Goal: Navigation & Orientation: Find specific page/section

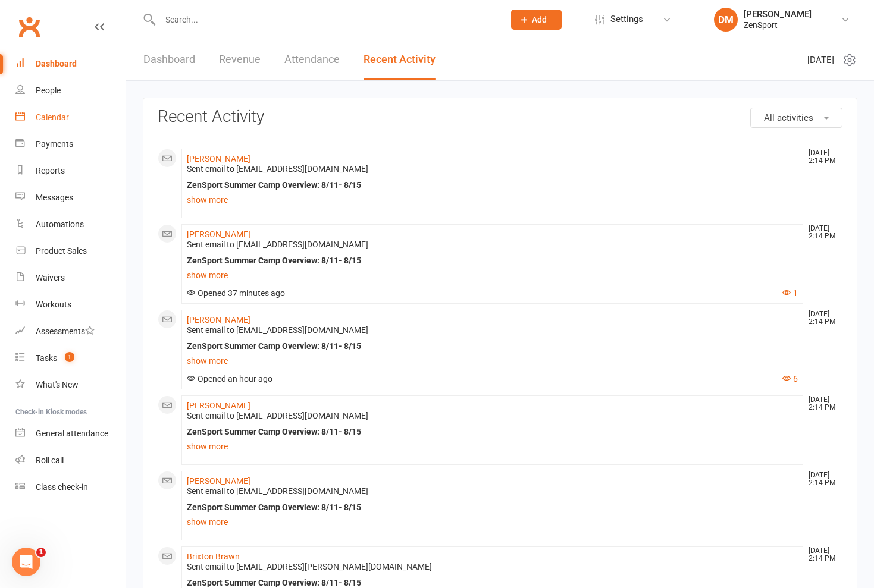
click at [58, 118] on div "Calendar" at bounding box center [52, 117] width 33 height 10
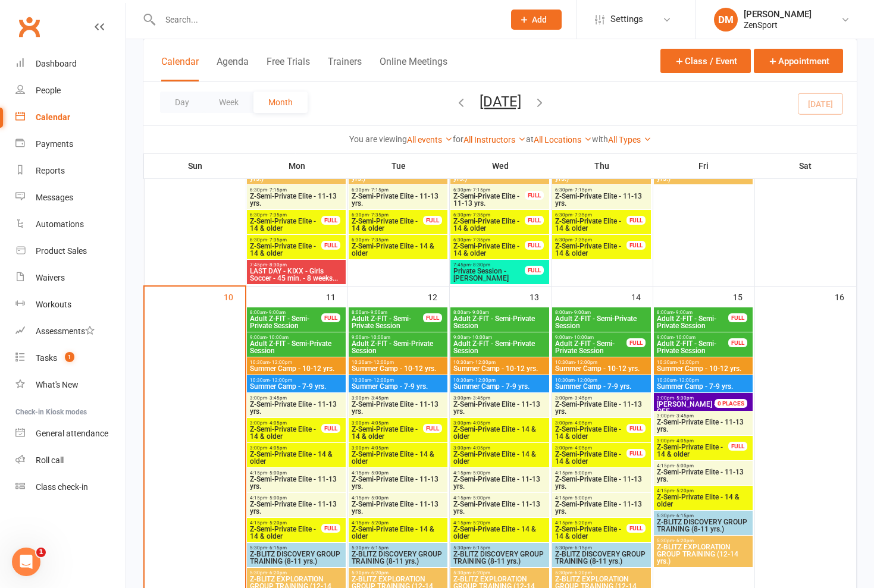
scroll to position [779, 0]
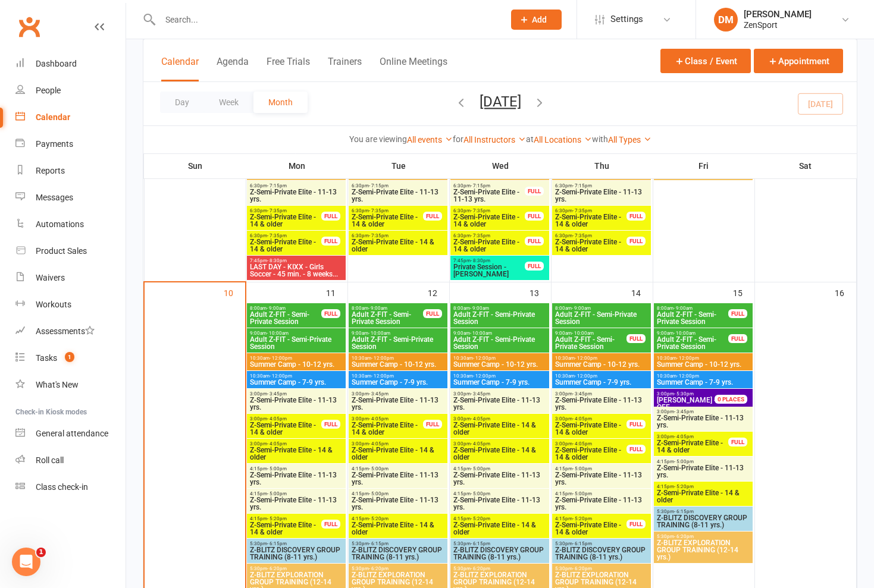
click at [289, 317] on span "Adult Z-FIT - Semi-Private Session" at bounding box center [285, 318] width 73 height 14
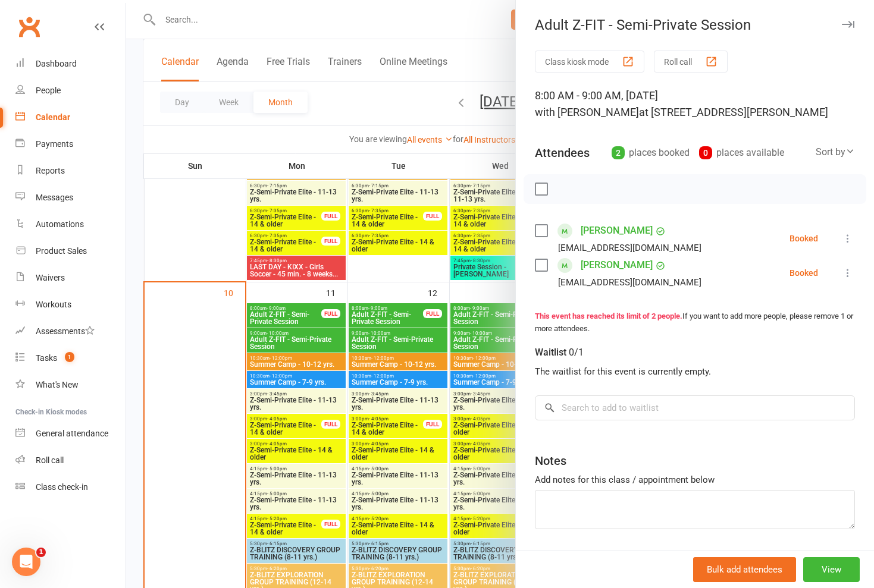
click at [289, 317] on div at bounding box center [500, 294] width 748 height 588
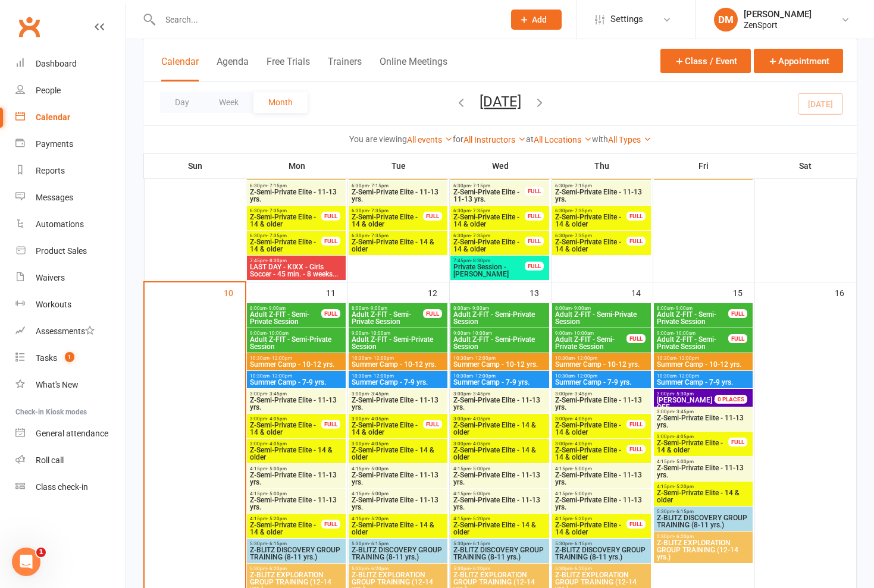
click at [286, 340] on span "Adult Z-FIT - Semi-Private Session" at bounding box center [296, 343] width 94 height 14
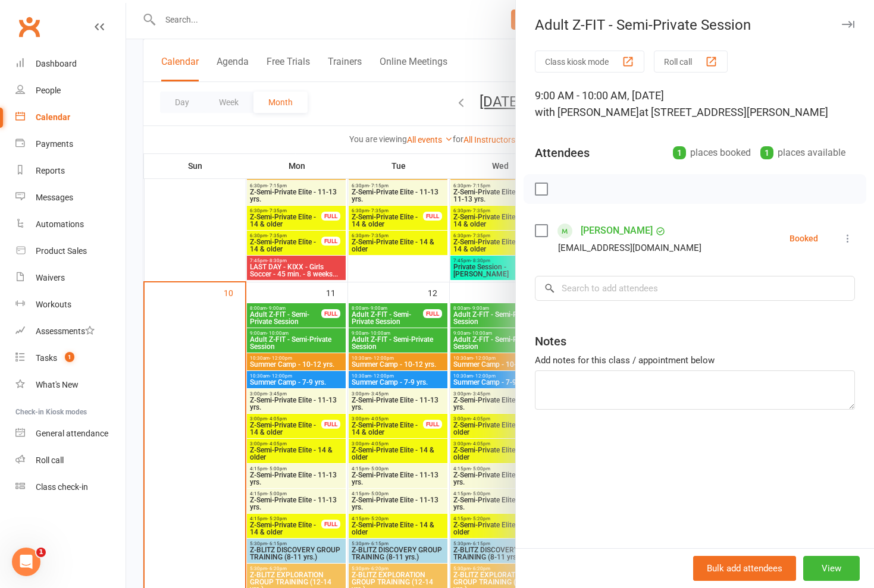
click at [286, 340] on div at bounding box center [500, 294] width 748 height 588
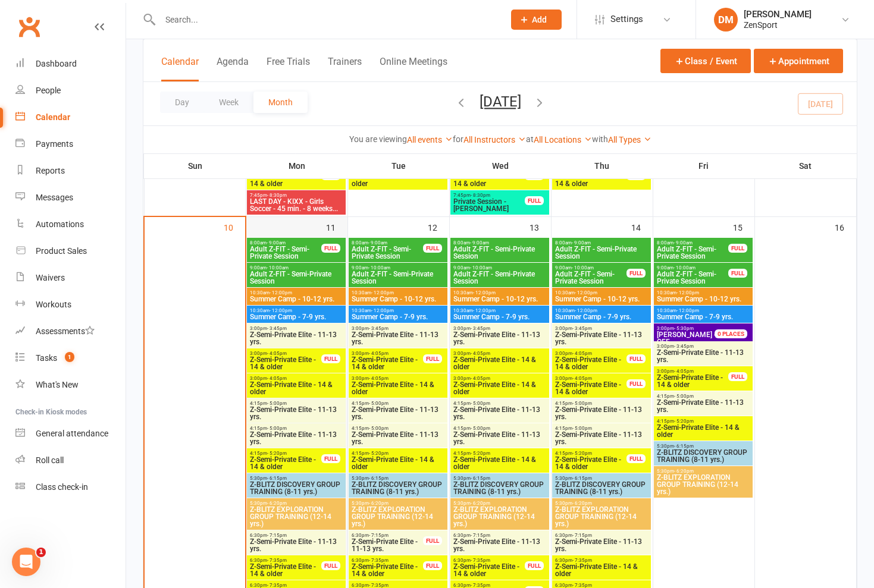
scroll to position [845, 0]
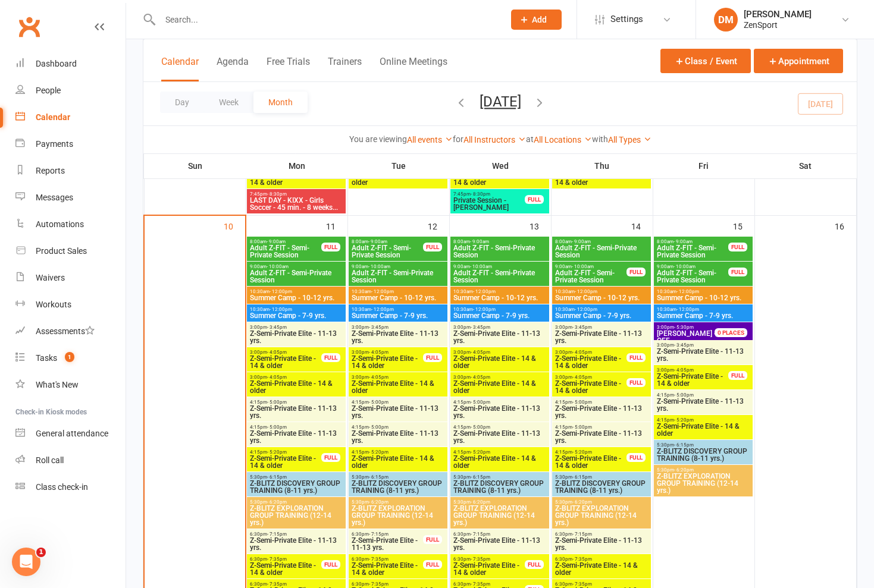
click at [284, 336] on span "Z-Semi-Private Elite - 11-13 yrs." at bounding box center [296, 337] width 94 height 14
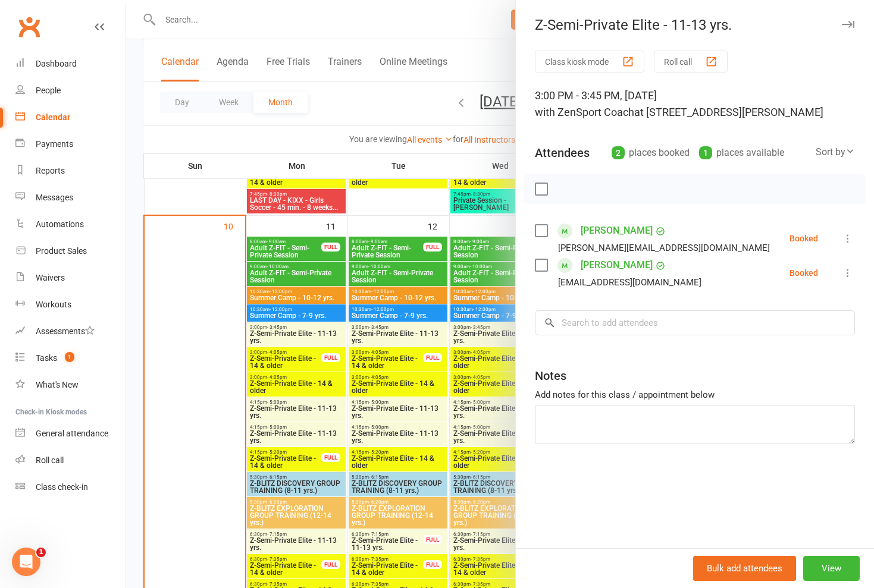
click at [284, 336] on div at bounding box center [500, 294] width 748 height 588
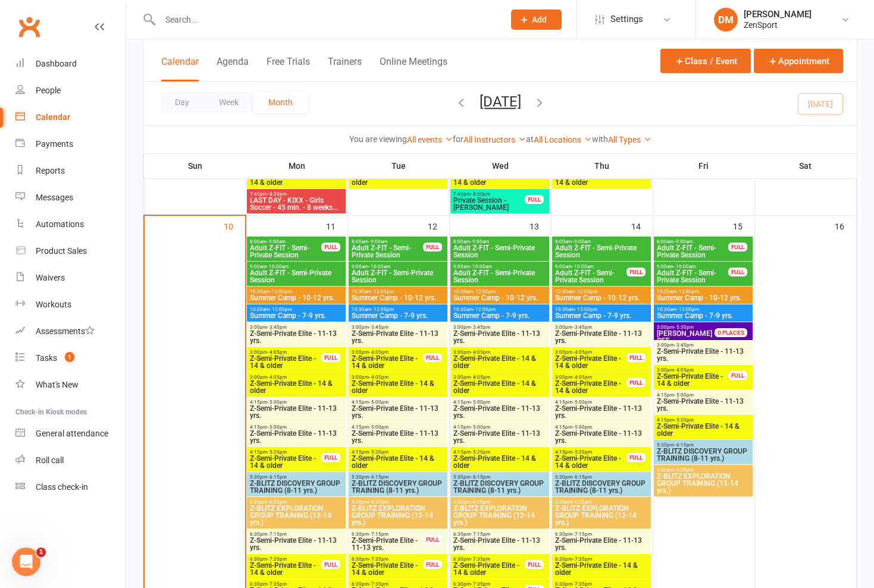
click at [294, 360] on span "Z-Semi-Private Elite - 14 & older" at bounding box center [285, 362] width 73 height 14
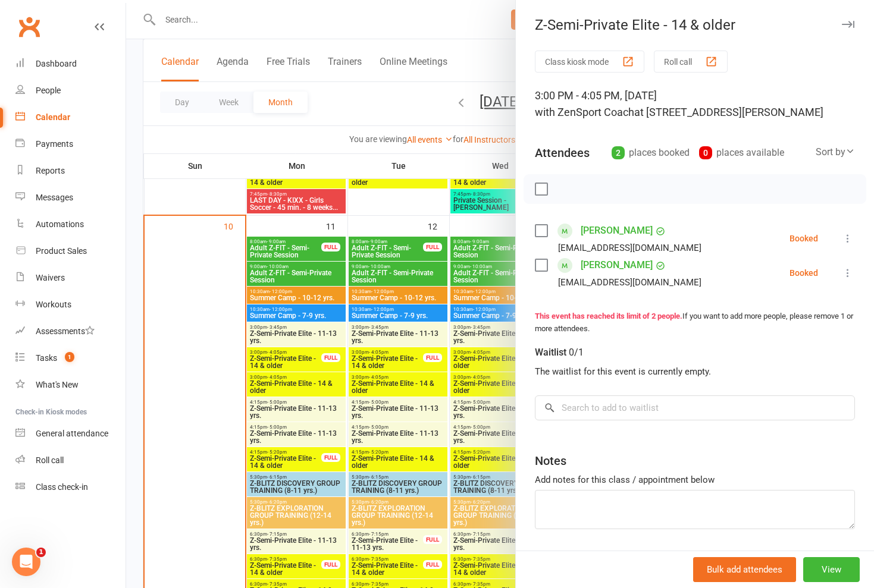
click at [294, 360] on div at bounding box center [500, 294] width 748 height 588
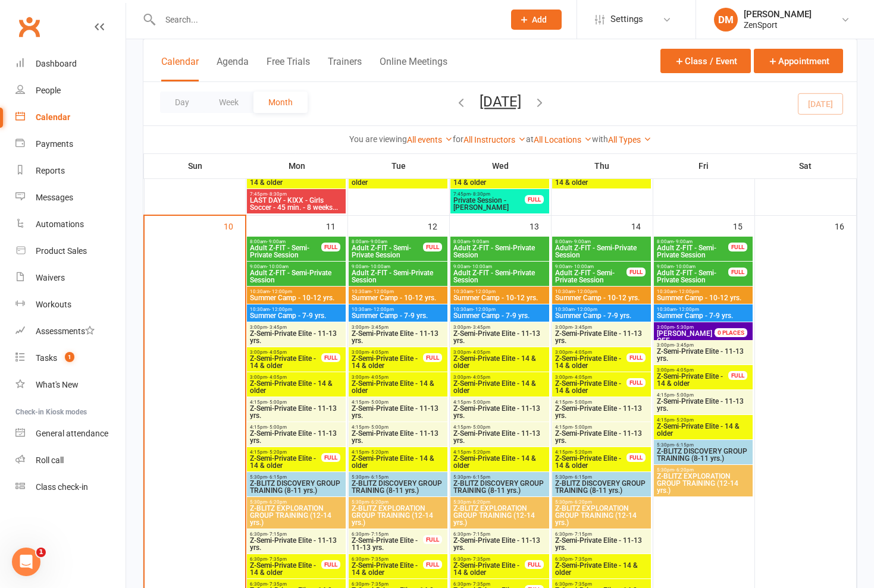
click at [292, 380] on span "Z-Semi-Private Elite - 14 & older" at bounding box center [296, 387] width 94 height 14
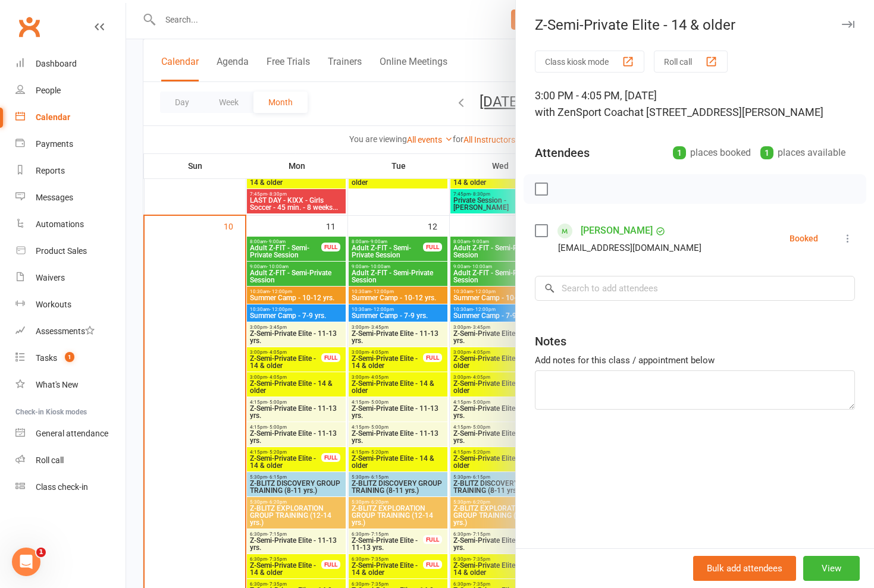
click at [292, 379] on div at bounding box center [500, 294] width 748 height 588
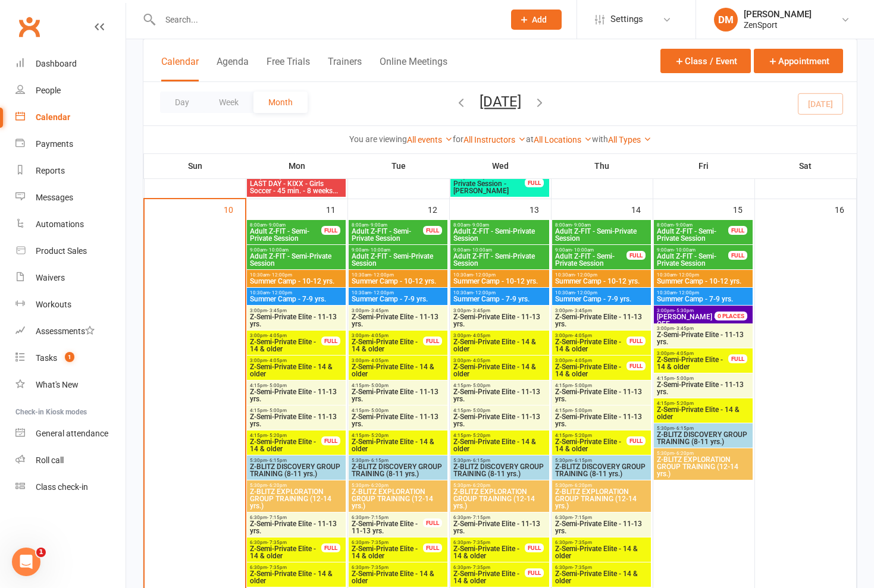
scroll to position [863, 0]
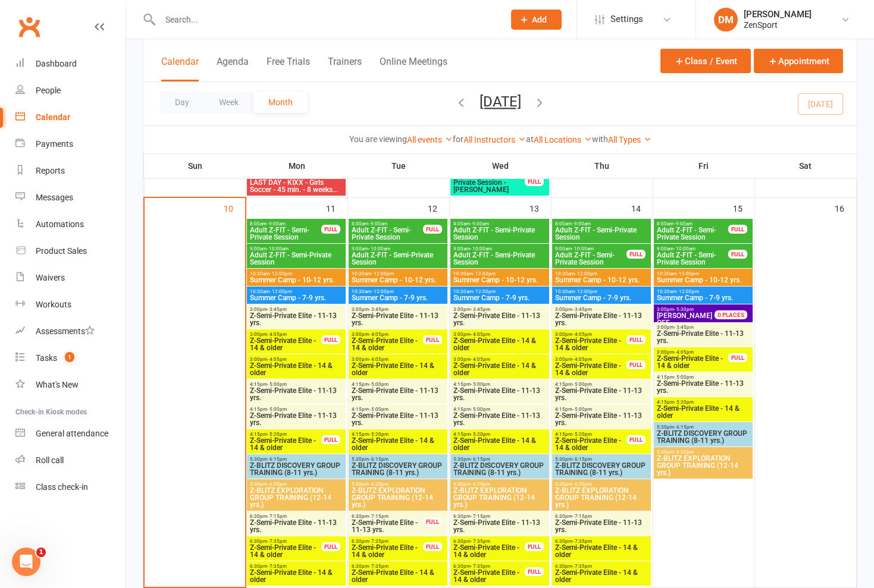
click at [303, 322] on span "Z-Semi-Private Elite - 11-13 yrs." at bounding box center [296, 319] width 94 height 14
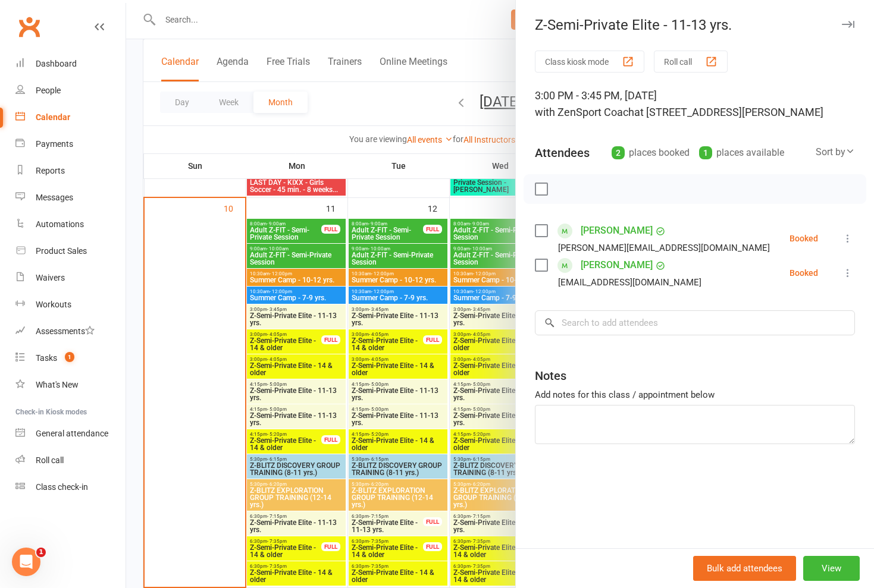
click at [303, 322] on div at bounding box center [500, 294] width 748 height 588
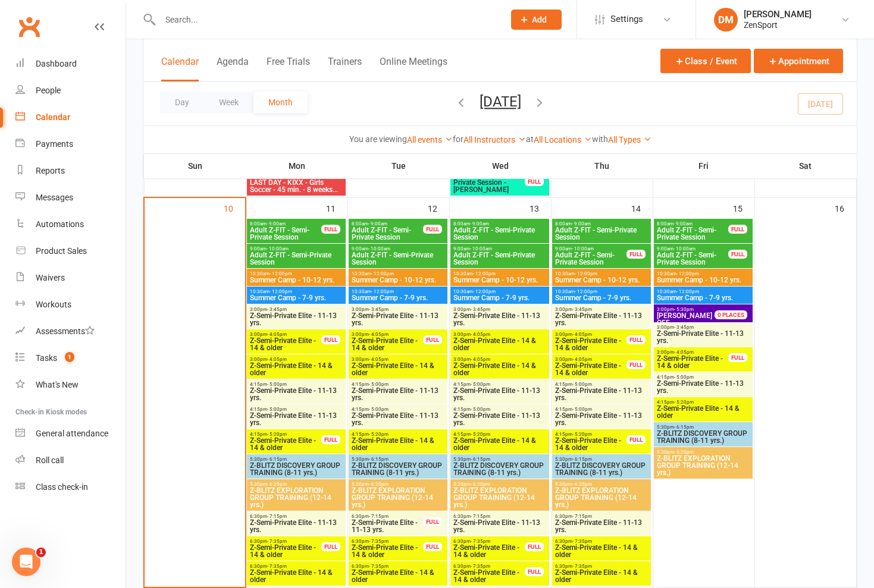
click at [306, 322] on span "Z-Semi-Private Elite - 11-13 yrs." at bounding box center [296, 319] width 94 height 14
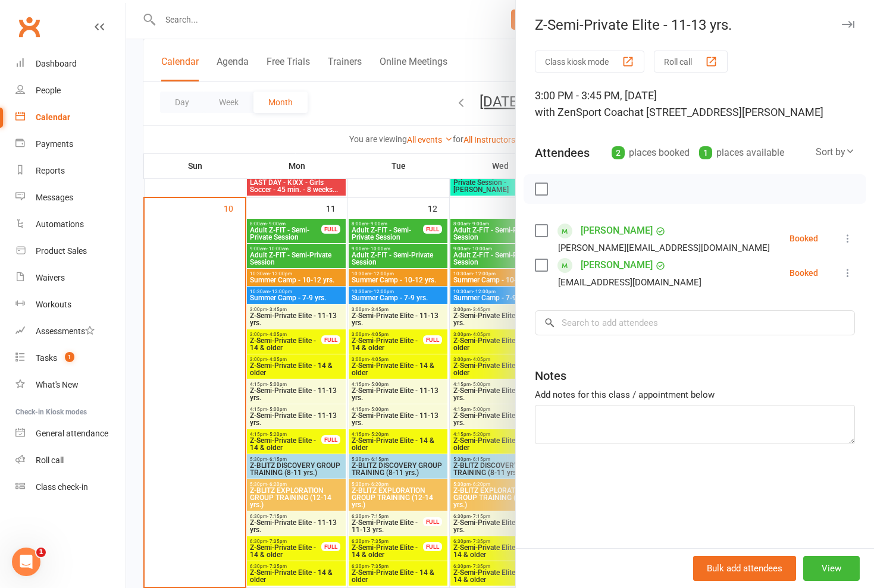
click at [306, 322] on div at bounding box center [500, 294] width 748 height 588
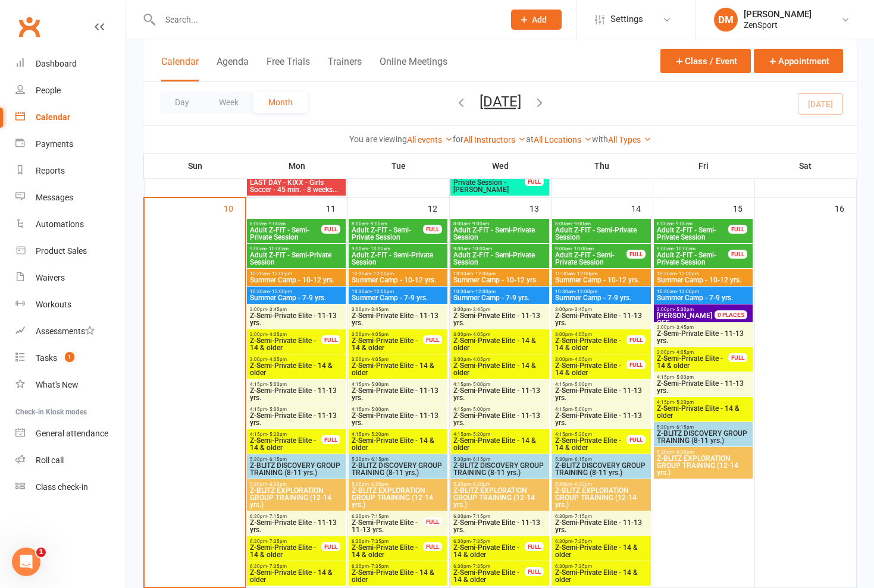
click at [303, 340] on span "Z-Semi-Private Elite - 14 & older" at bounding box center [285, 344] width 73 height 14
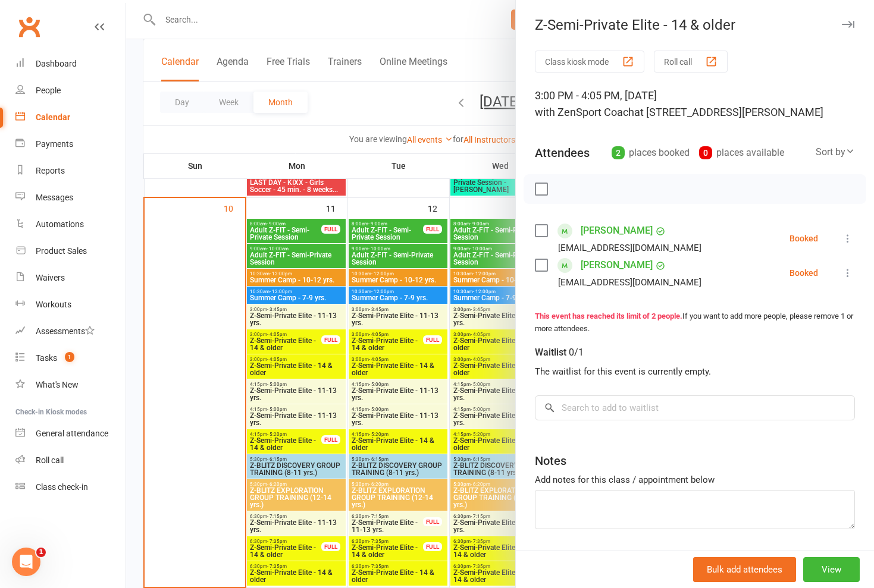
click at [303, 340] on div at bounding box center [500, 294] width 748 height 588
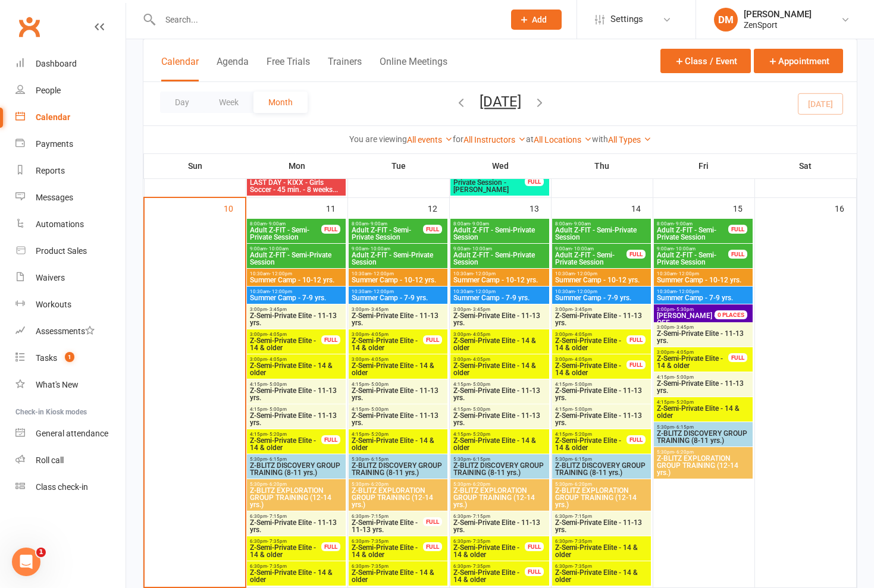
click at [303, 371] on span "Z-Semi-Private Elite - 14 & older" at bounding box center [296, 369] width 94 height 14
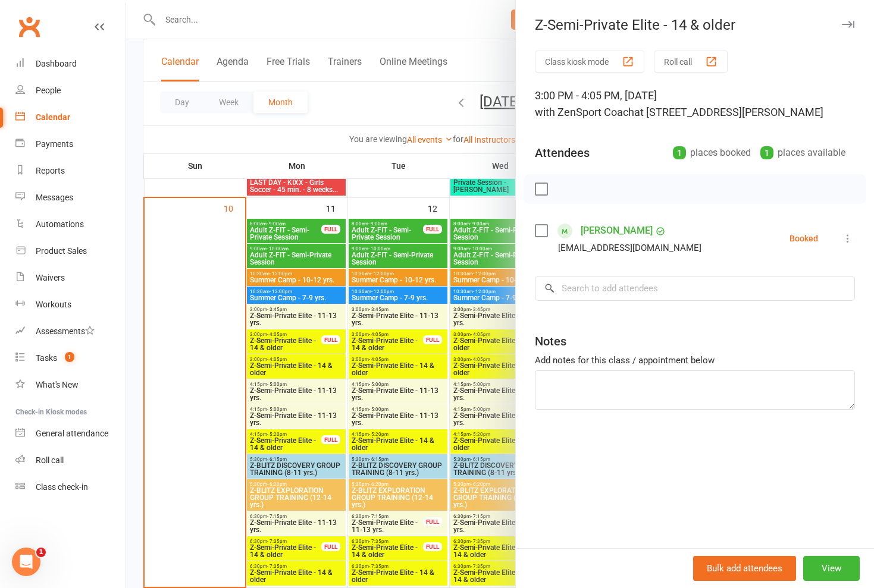
click at [304, 369] on div at bounding box center [500, 294] width 748 height 588
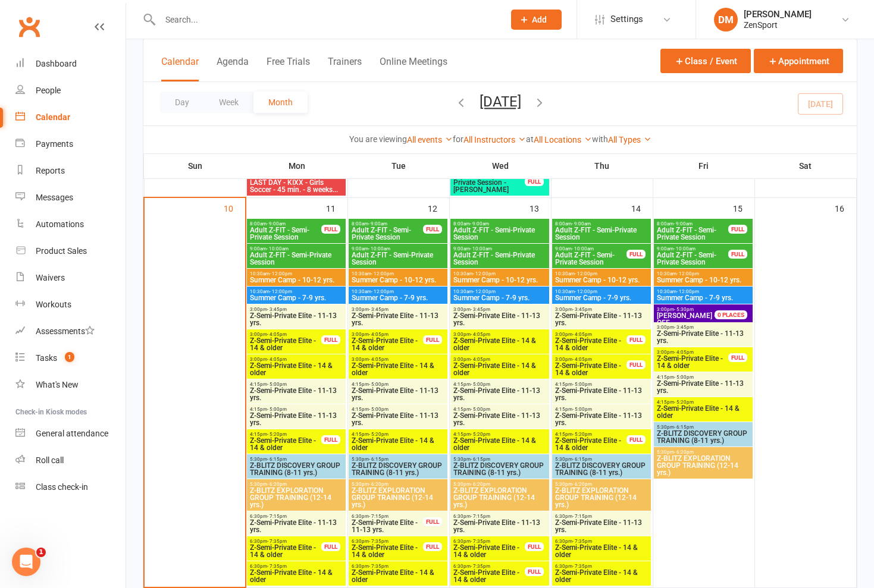
click at [302, 339] on span "Z-Semi-Private Elite - 14 & older" at bounding box center [285, 344] width 73 height 14
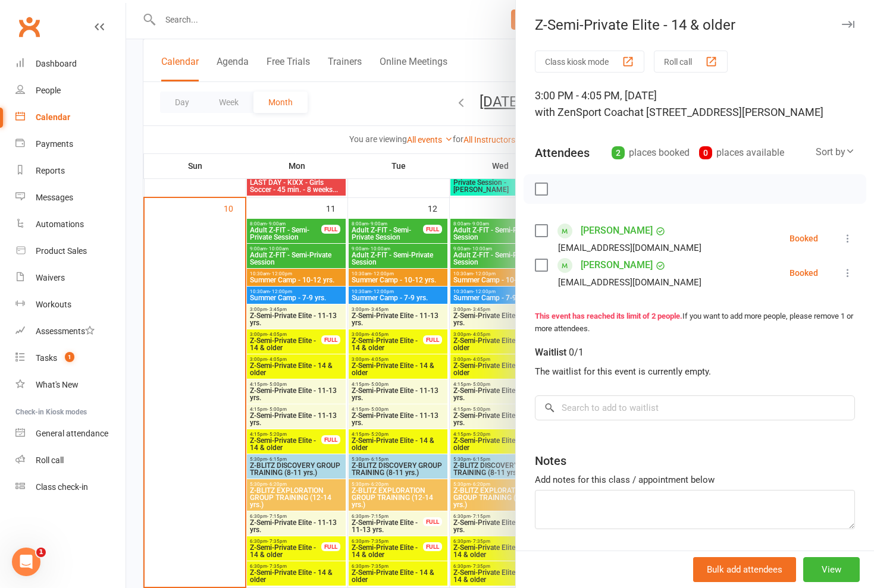
click at [302, 339] on div at bounding box center [500, 294] width 748 height 588
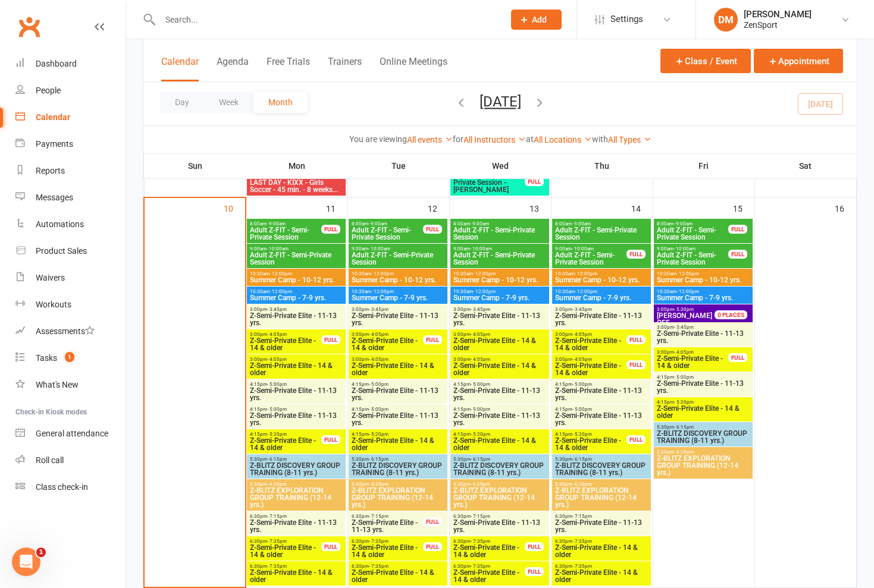
click at [301, 316] on span "Z-Semi-Private Elite - 11-13 yrs." at bounding box center [296, 319] width 94 height 14
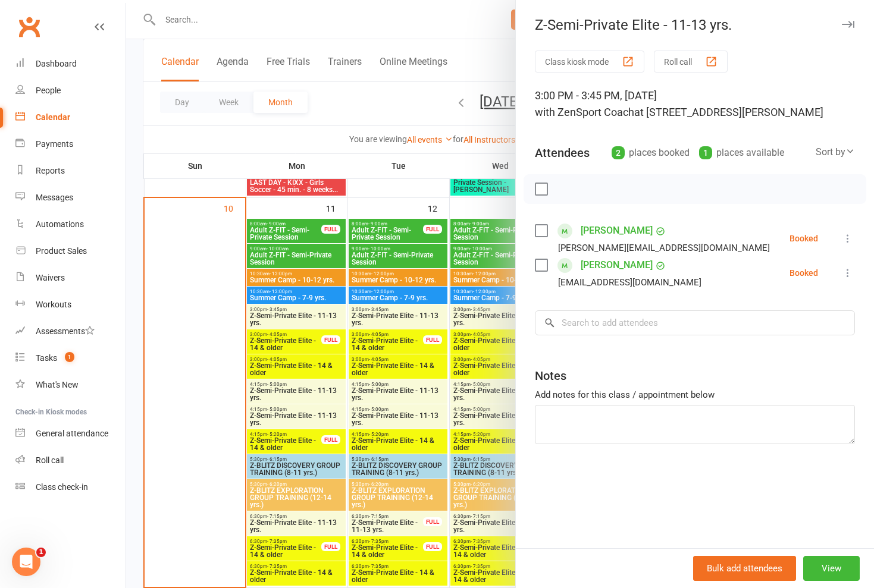
click at [301, 316] on div at bounding box center [500, 294] width 748 height 588
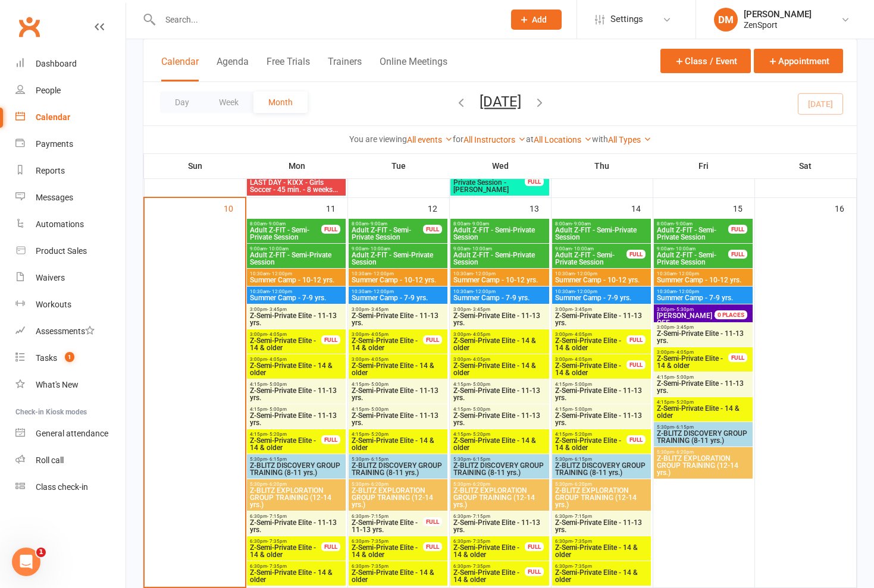
click at [299, 367] on span "Z-Semi-Private Elite - 14 & older" at bounding box center [296, 369] width 94 height 14
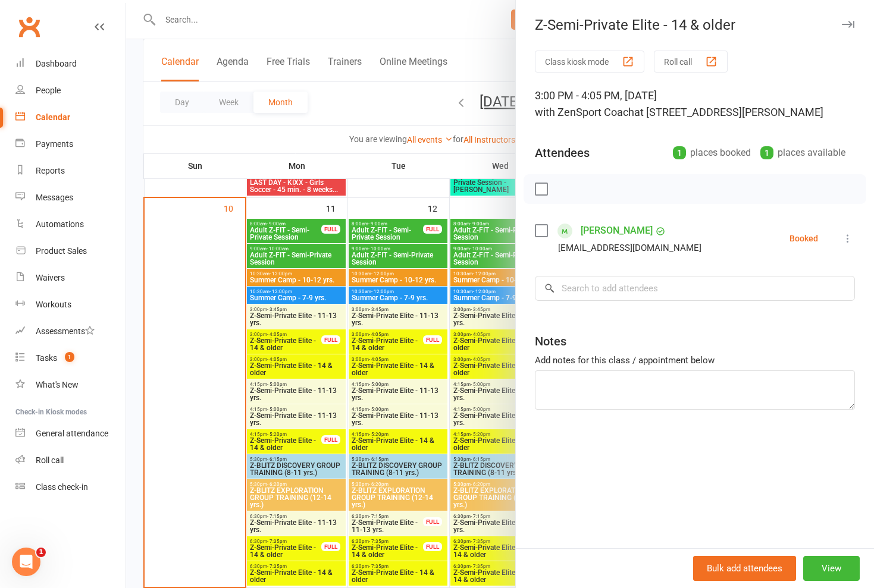
click at [299, 367] on div at bounding box center [500, 294] width 748 height 588
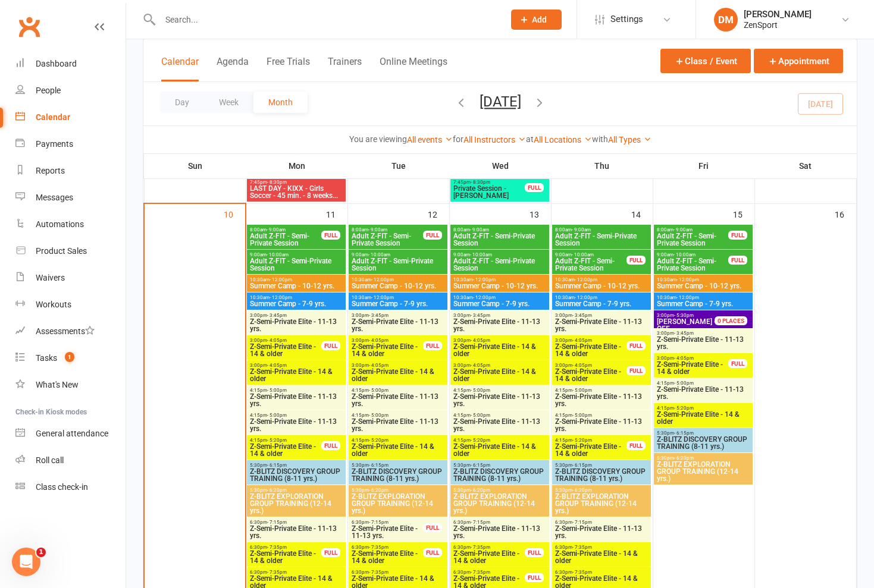
scroll to position [856, 0]
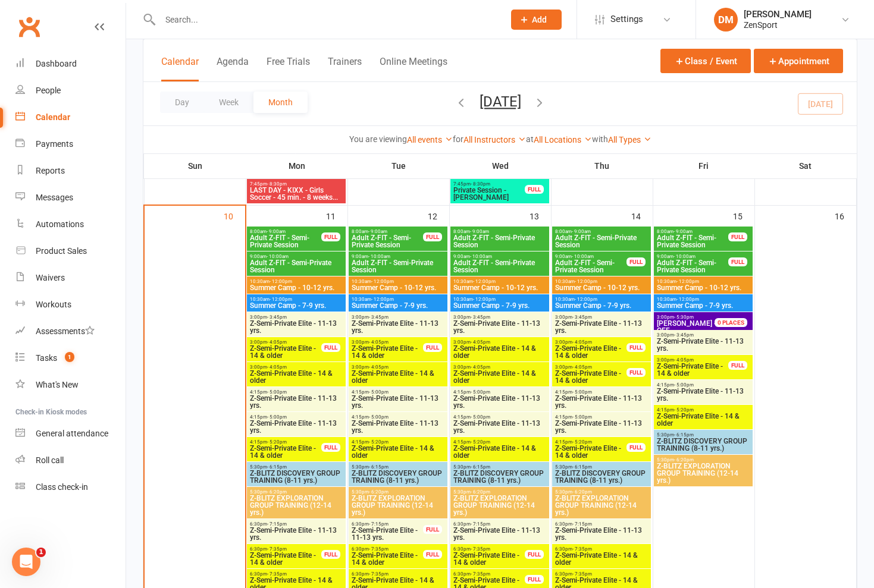
click at [298, 326] on span "Z-Semi-Private Elite - 11-13 yrs." at bounding box center [296, 327] width 94 height 14
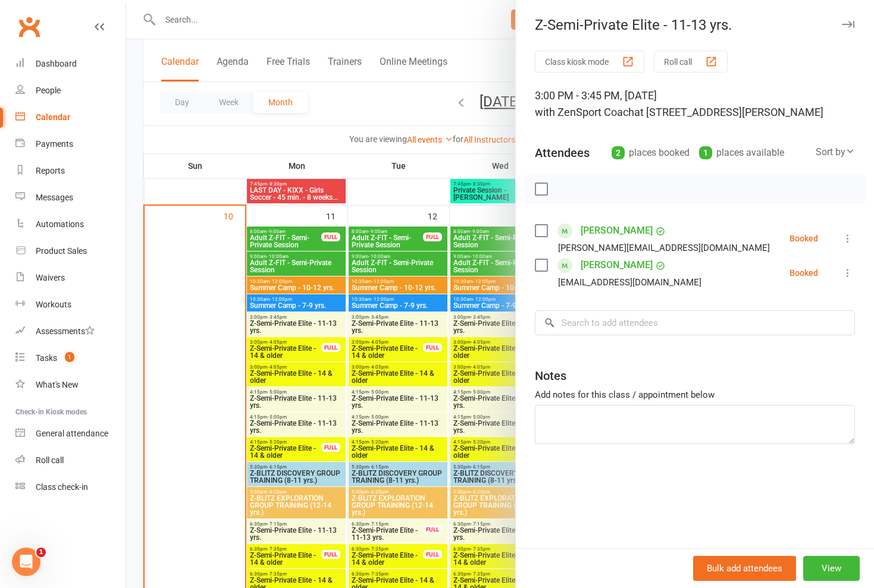
click at [298, 326] on div at bounding box center [500, 294] width 748 height 588
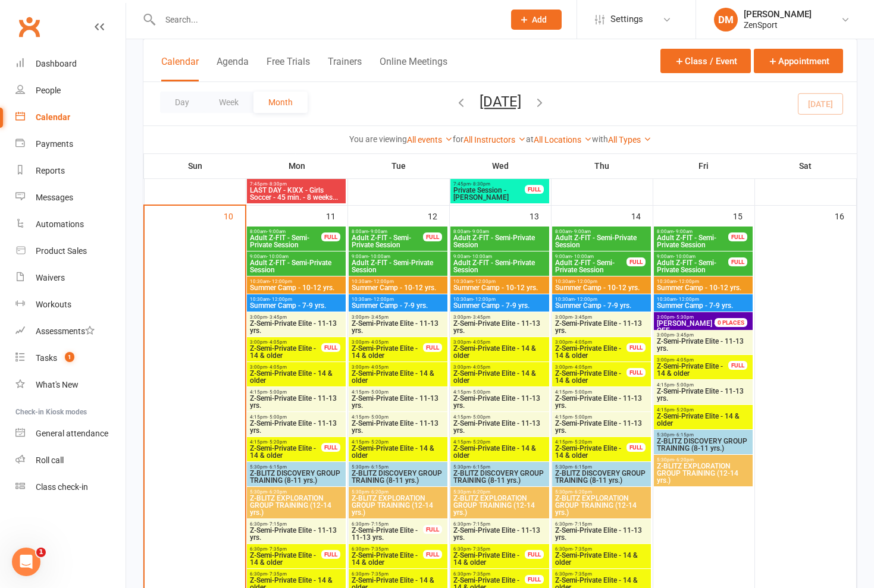
click at [297, 347] on span "Z-Semi-Private Elite - 14 & older" at bounding box center [285, 352] width 73 height 14
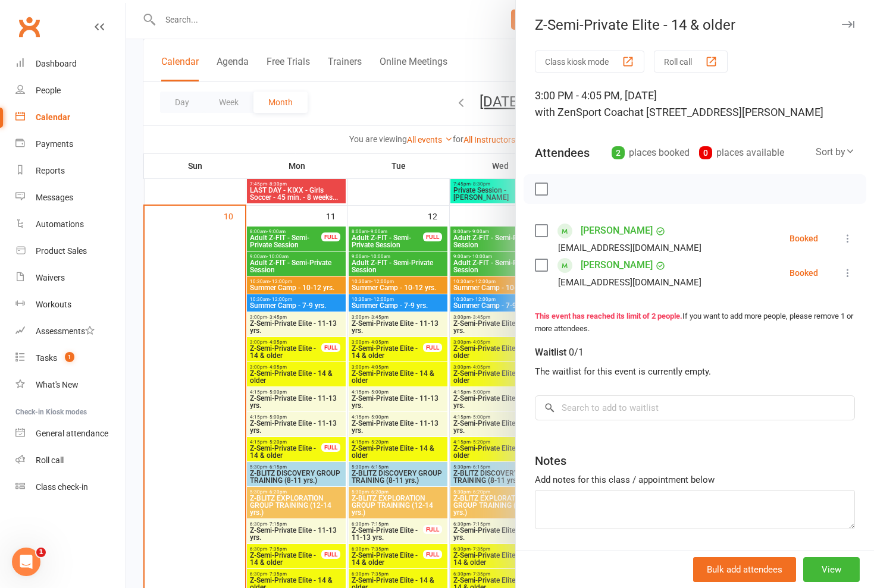
click at [297, 347] on div at bounding box center [500, 294] width 748 height 588
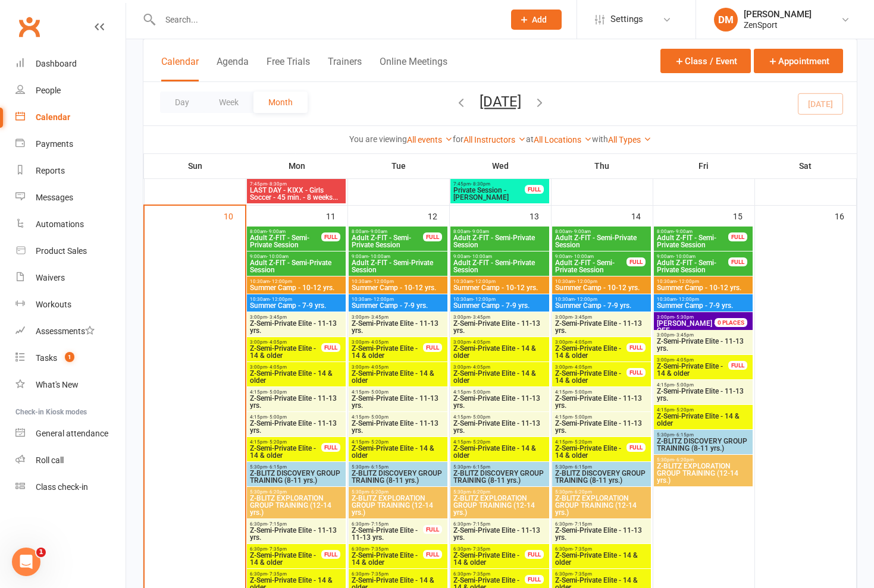
click at [295, 372] on span "Z-Semi-Private Elite - 14 & older" at bounding box center [296, 377] width 94 height 14
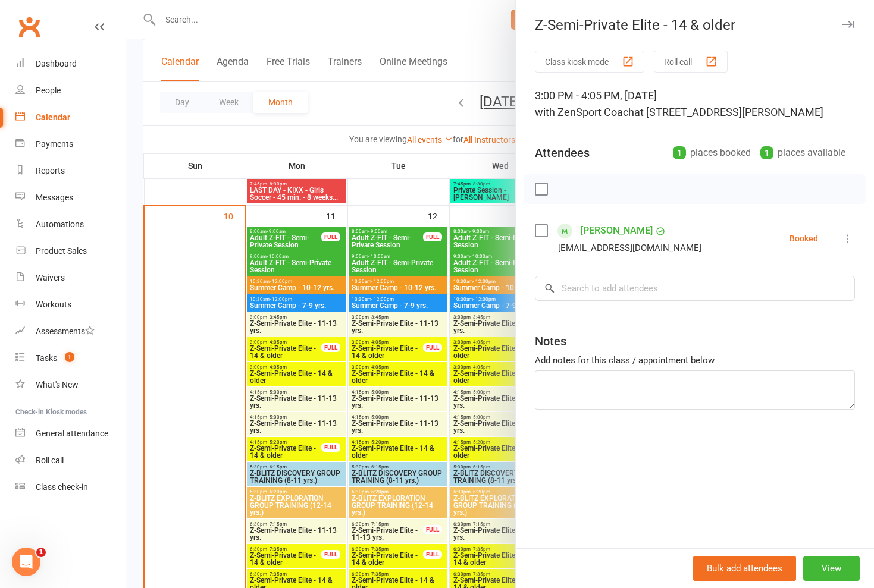
click at [295, 372] on div at bounding box center [500, 294] width 748 height 588
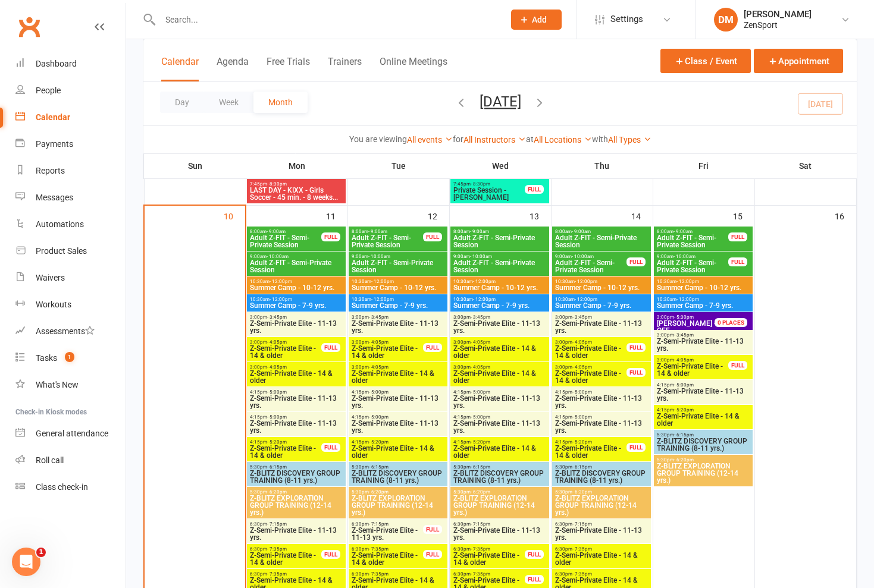
click at [299, 329] on span "Z-Semi-Private Elite - 11-13 yrs." at bounding box center [296, 327] width 94 height 14
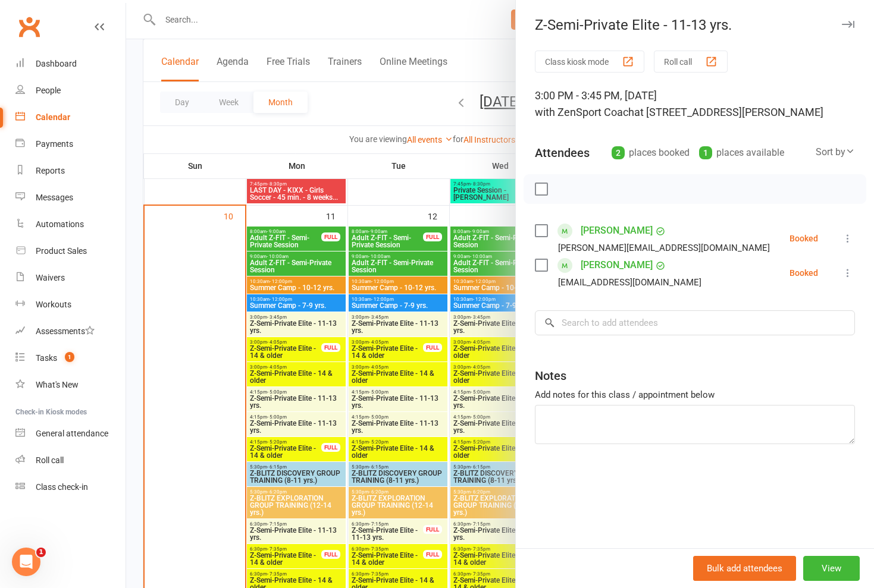
click at [297, 369] on div at bounding box center [500, 294] width 748 height 588
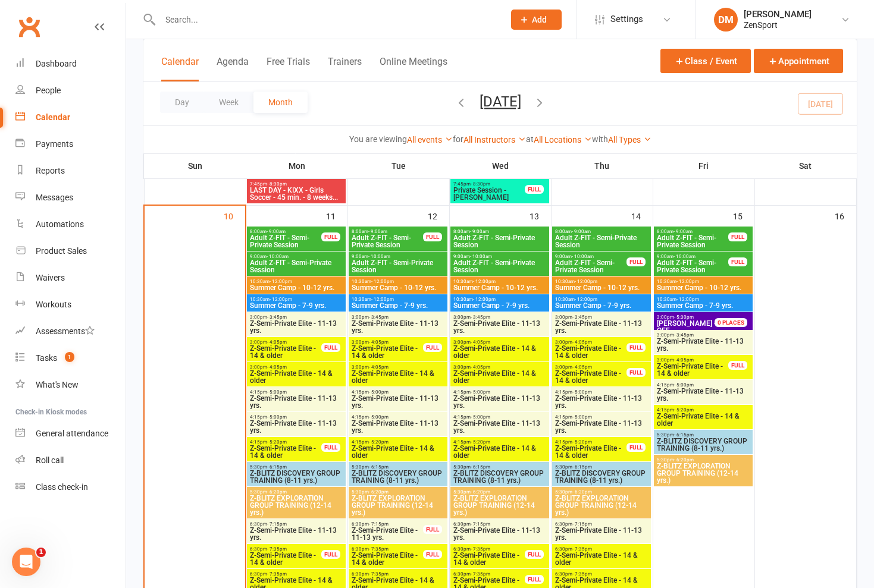
click at [303, 370] on span "Z-Semi-Private Elite - 14 & older" at bounding box center [296, 377] width 94 height 14
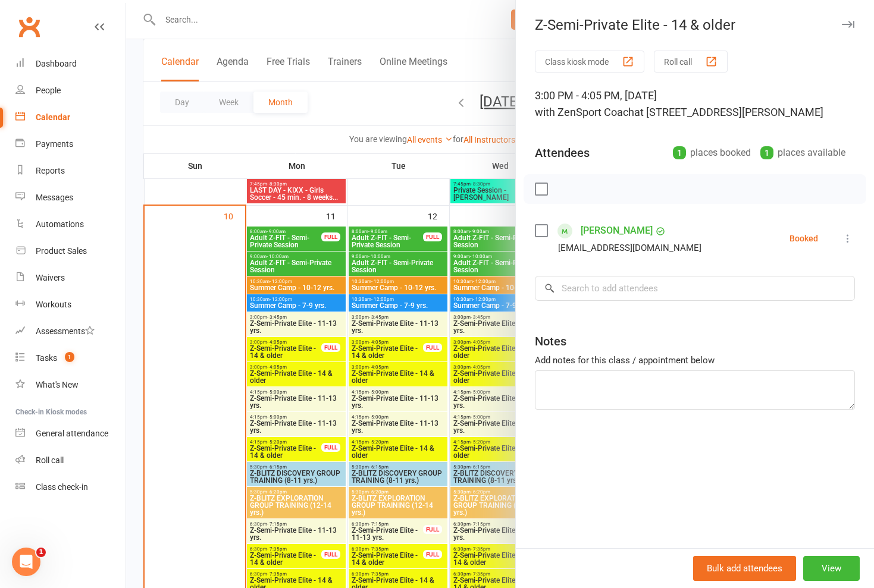
click at [308, 357] on div at bounding box center [500, 294] width 748 height 588
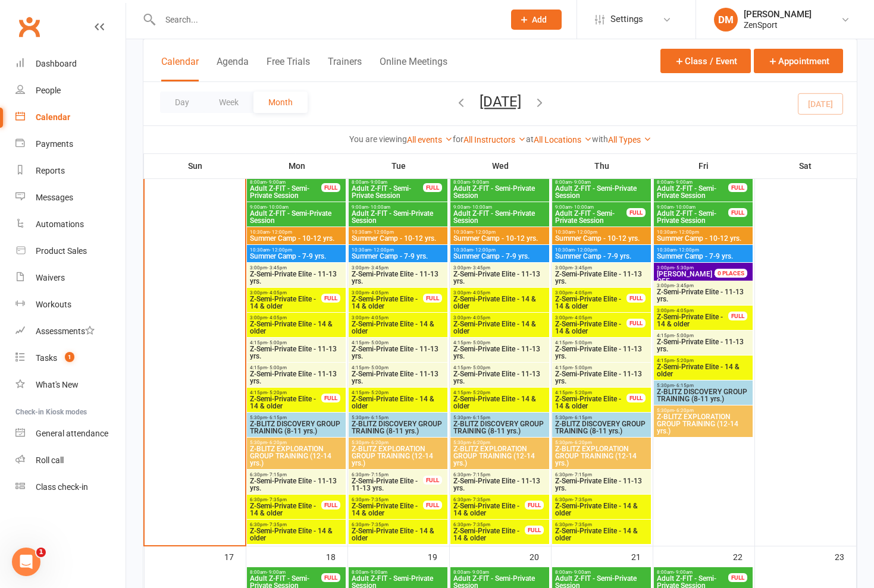
scroll to position [906, 0]
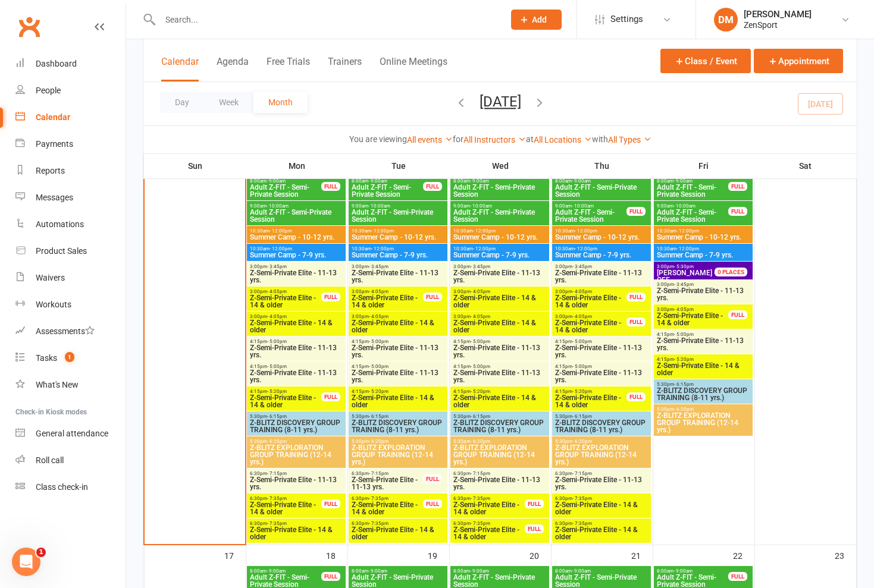
click at [300, 350] on span "Z-Semi-Private Elite - 11-13 yrs." at bounding box center [296, 351] width 94 height 14
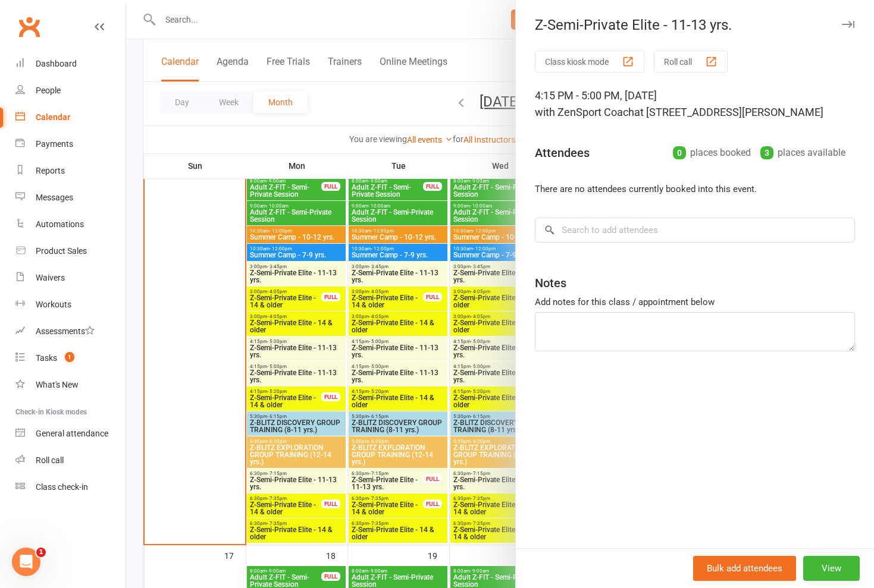
click at [300, 350] on div at bounding box center [500, 294] width 748 height 588
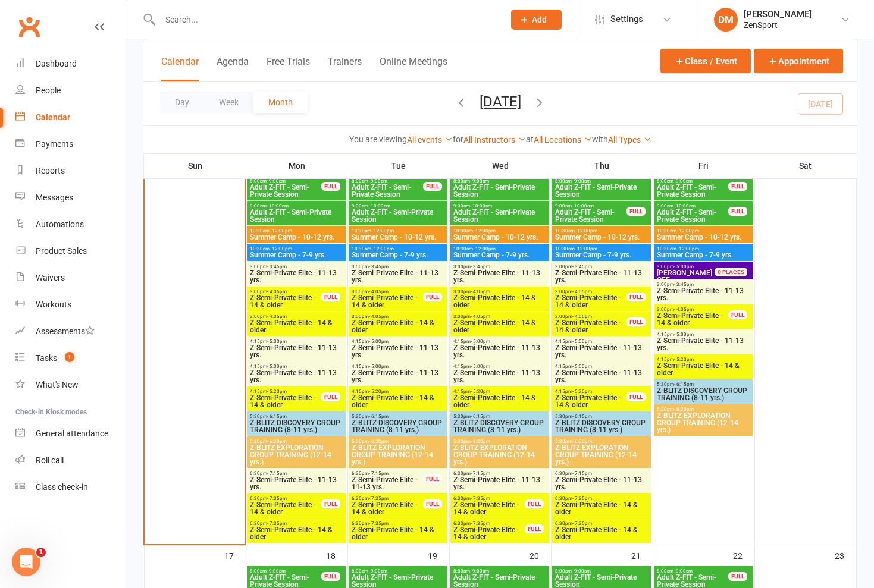
click at [297, 375] on span "Z-Semi-Private Elite - 11-13 yrs." at bounding box center [296, 376] width 94 height 14
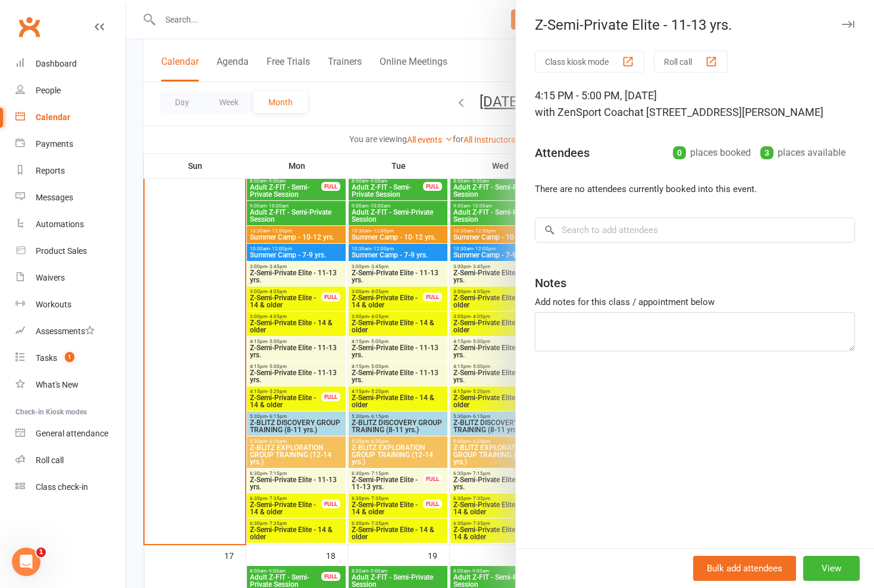
click at [297, 375] on div at bounding box center [500, 294] width 748 height 588
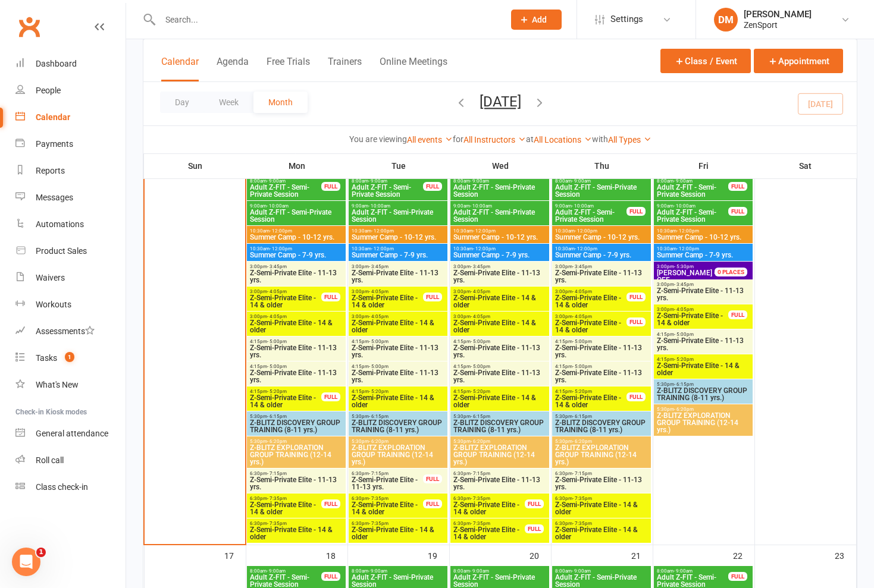
click at [296, 399] on span "Z-Semi-Private Elite - 14 & older" at bounding box center [285, 401] width 73 height 14
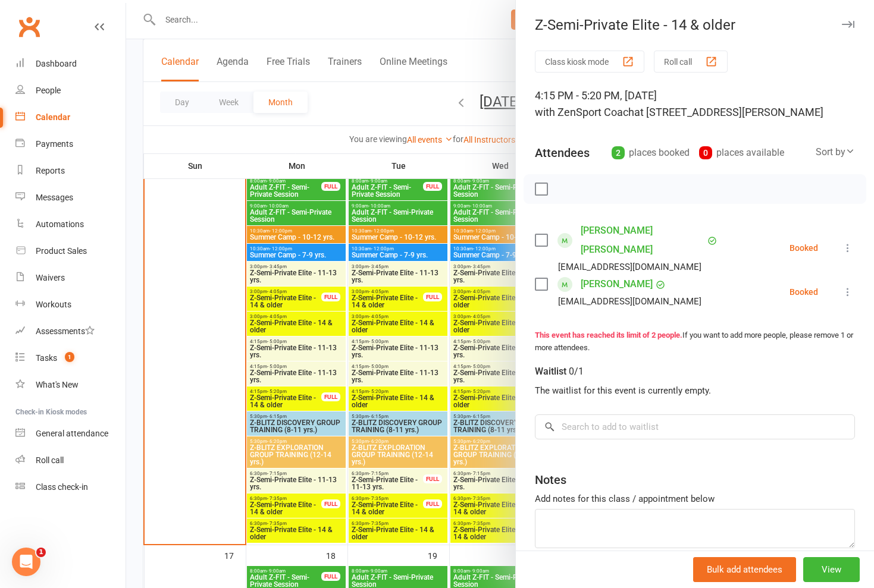
click at [294, 403] on div at bounding box center [500, 294] width 748 height 588
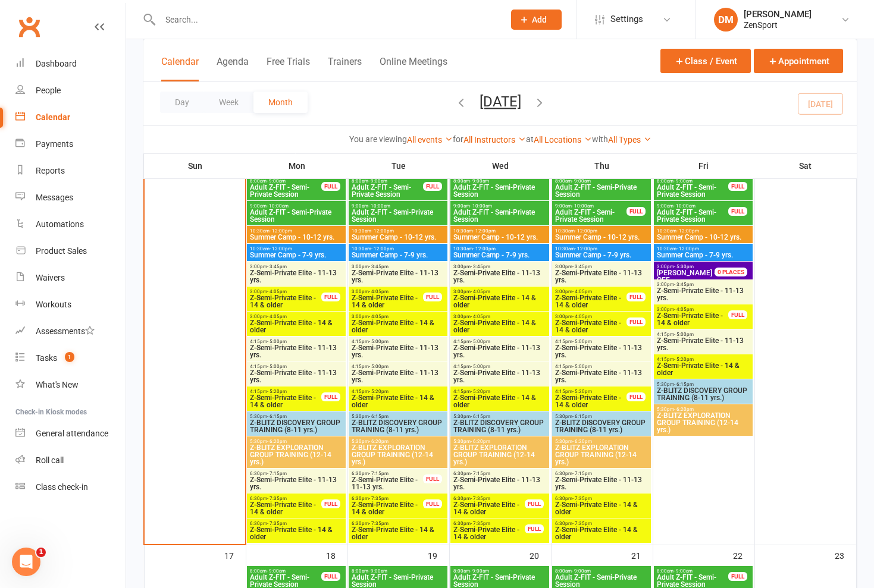
click at [293, 424] on span "Z-BLITZ DISCOVERY GROUP TRAINING (8-11 yrs.)" at bounding box center [296, 426] width 94 height 14
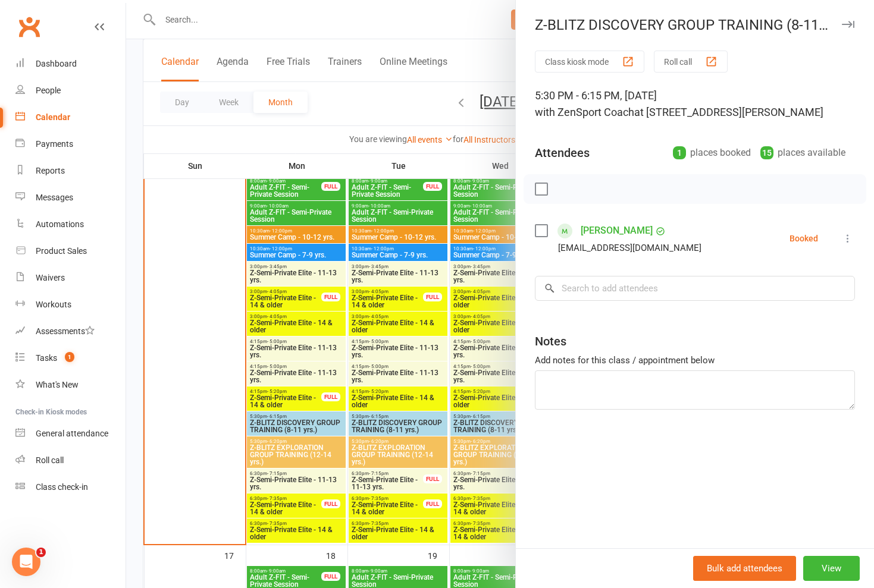
click at [289, 448] on div at bounding box center [500, 294] width 748 height 588
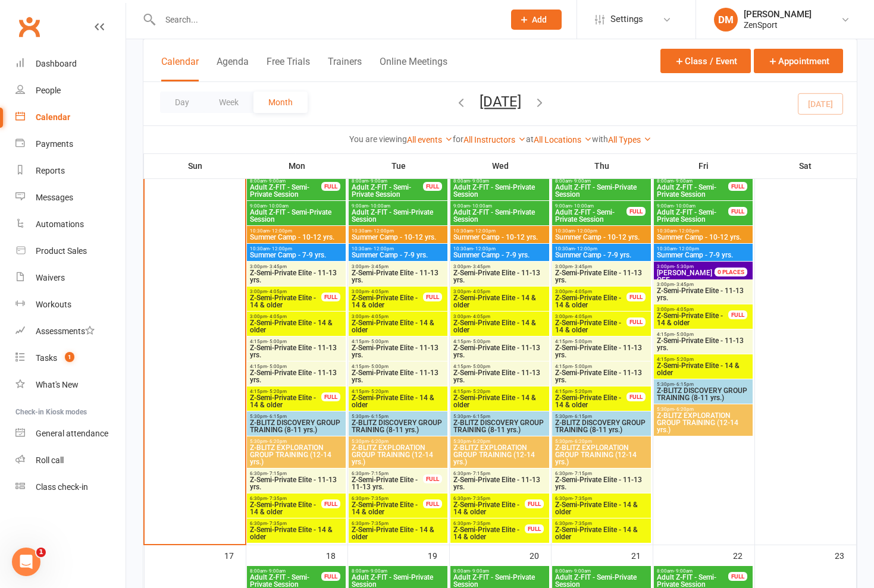
click at [289, 448] on span "Z-BLITZ EXPLORATION GROUP TRAINING (12-14 yrs.)" at bounding box center [296, 454] width 94 height 21
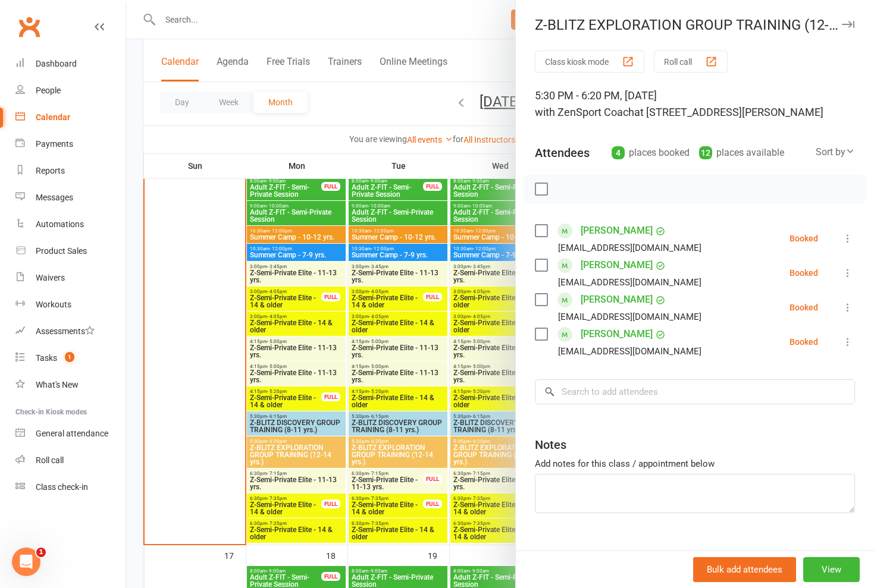
click at [289, 448] on div at bounding box center [500, 294] width 748 height 588
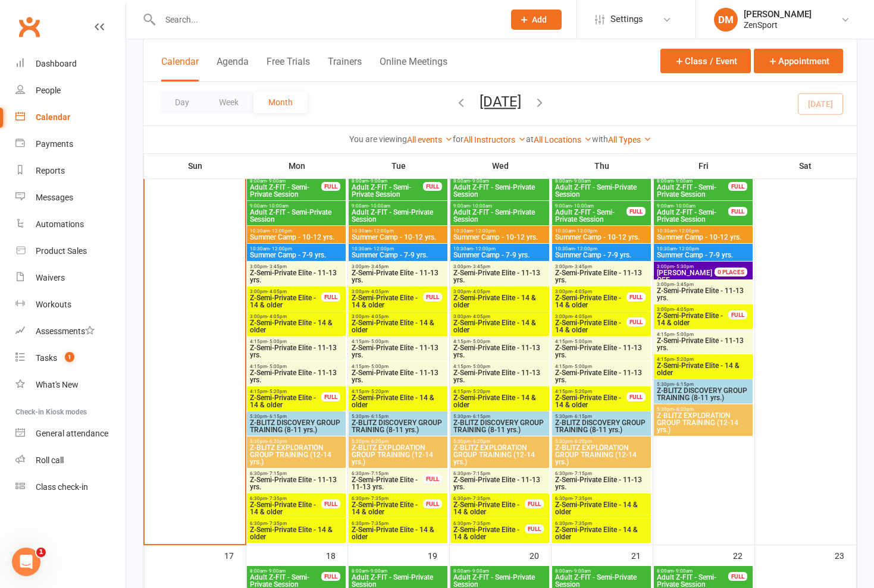
click at [289, 486] on span "Z-Semi-Private Elite - 11-13 yrs." at bounding box center [296, 484] width 94 height 14
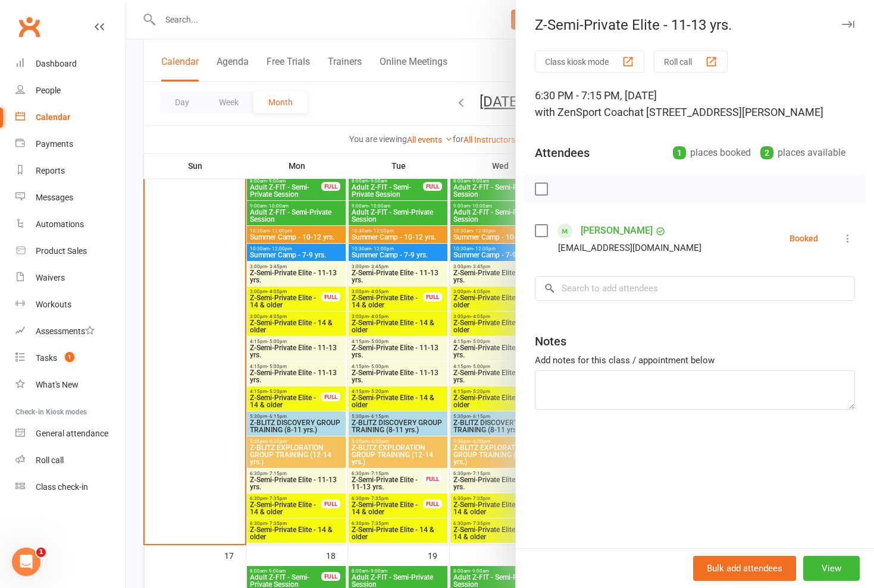
click at [289, 486] on div at bounding box center [500, 294] width 748 height 588
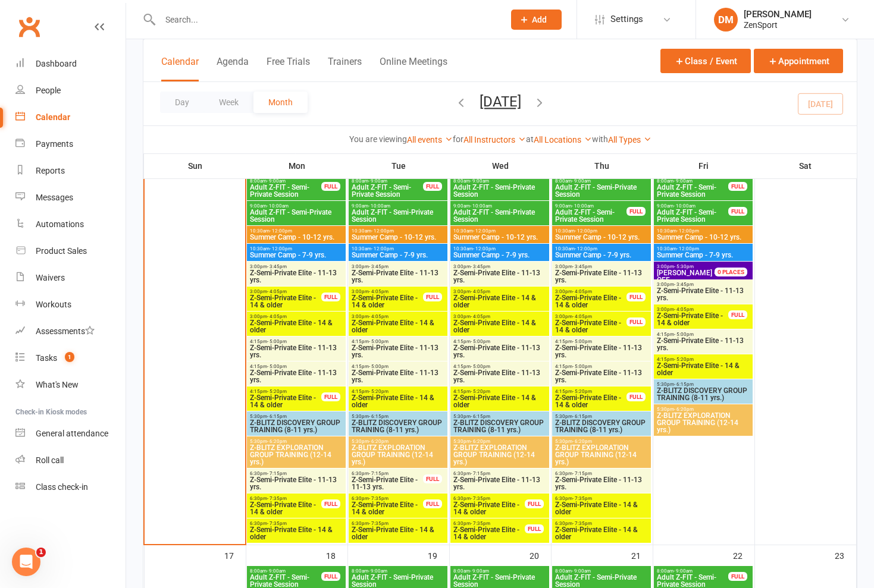
click at [291, 505] on span "Z-Semi-Private Elite - 14 & older" at bounding box center [285, 509] width 73 height 14
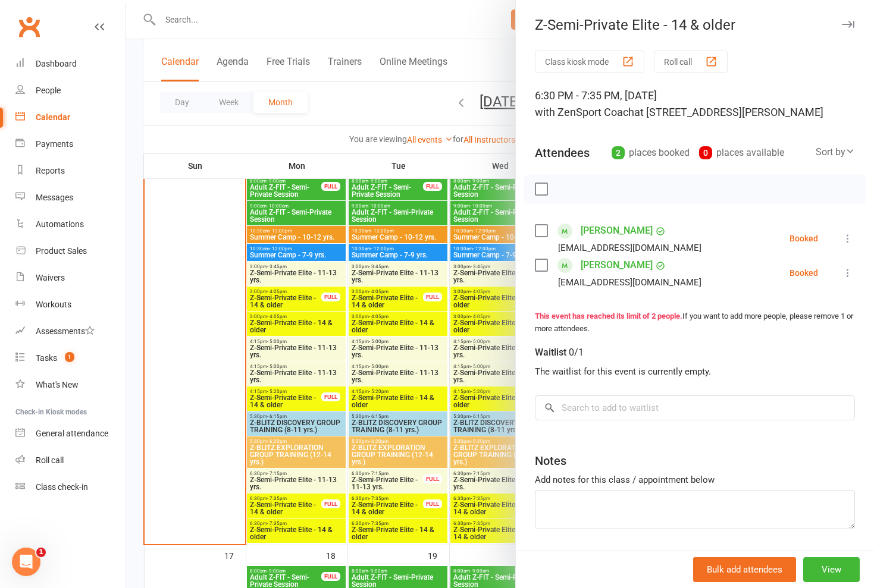
click at [291, 505] on div at bounding box center [500, 294] width 748 height 588
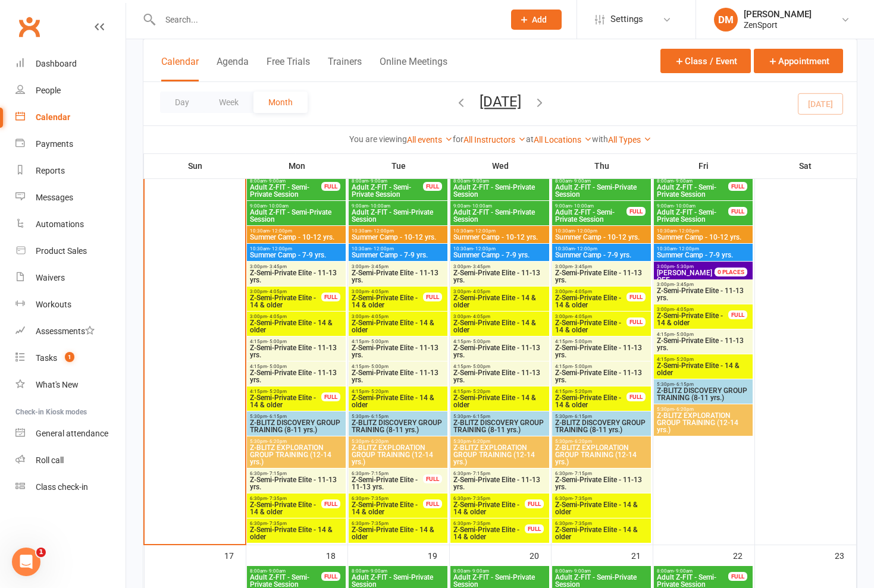
click at [291, 527] on span "Z-Semi-Private Elite - 14 & older" at bounding box center [296, 534] width 94 height 14
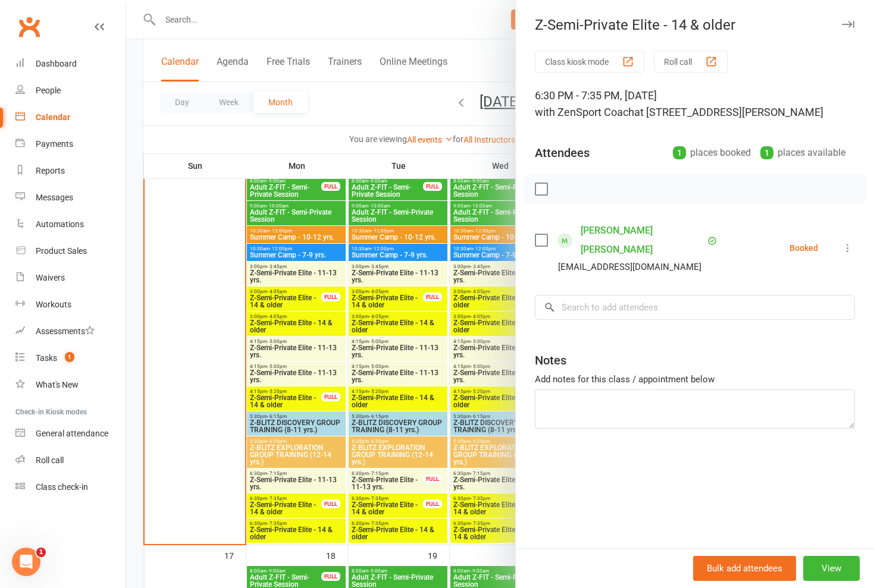
click at [291, 526] on div at bounding box center [500, 294] width 748 height 588
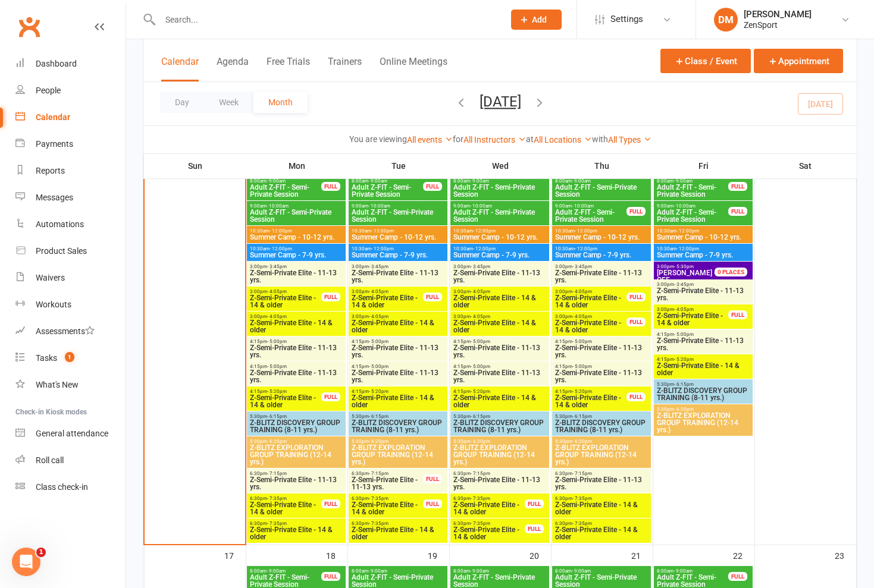
click at [296, 504] on span "Z-Semi-Private Elite - 14 & older" at bounding box center [285, 509] width 73 height 14
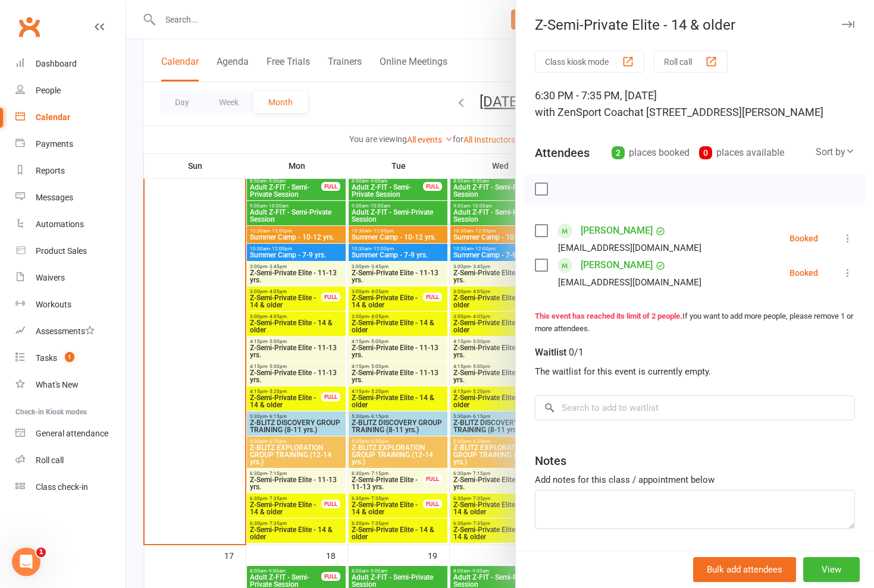
click at [296, 504] on div at bounding box center [500, 294] width 748 height 588
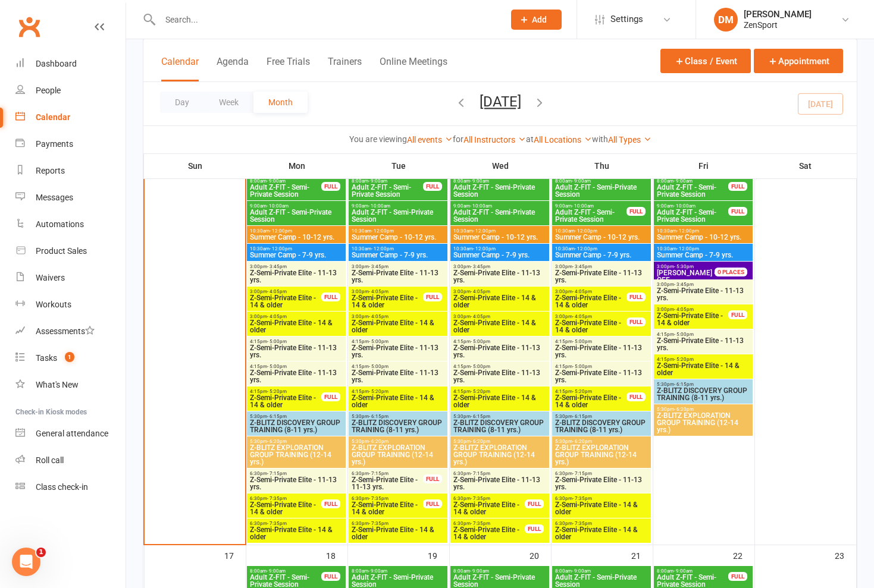
click at [290, 471] on div "6:30pm - 7:15pm Z-Semi-Private Elite - 11-13 yrs." at bounding box center [296, 481] width 99 height 24
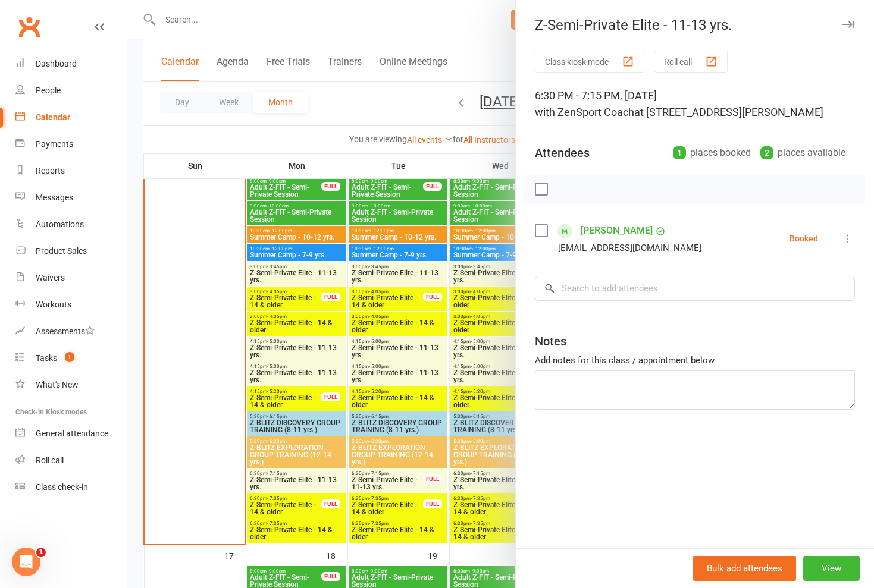
click at [293, 475] on div at bounding box center [500, 294] width 748 height 588
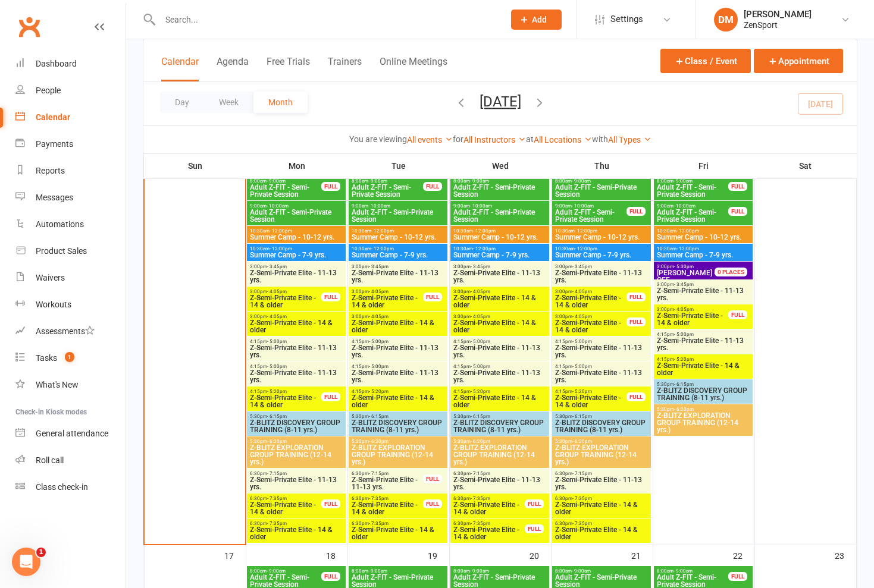
click at [295, 528] on span "Z-Semi-Private Elite - 14 & older" at bounding box center [296, 534] width 94 height 14
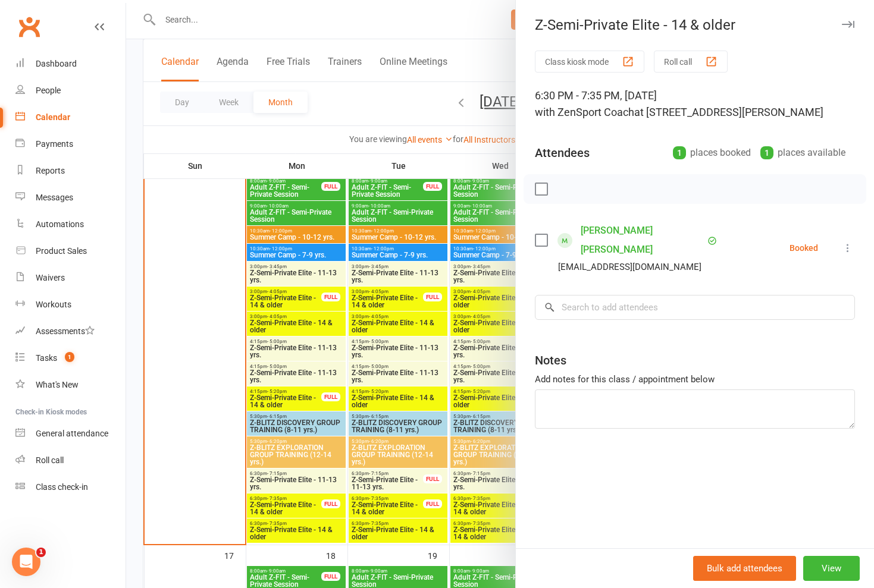
click at [295, 528] on div at bounding box center [500, 294] width 748 height 588
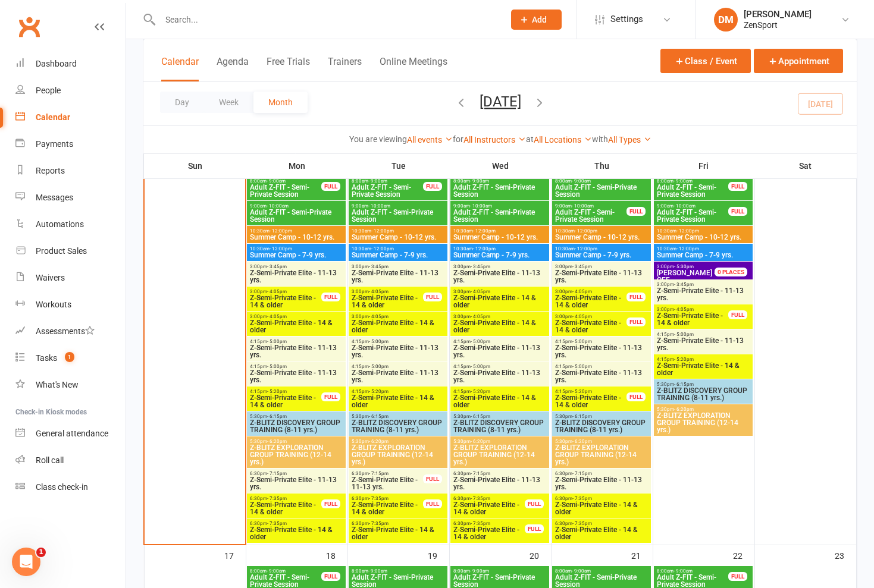
click at [287, 481] on span "Z-Semi-Private Elite - 11-13 yrs." at bounding box center [296, 484] width 94 height 14
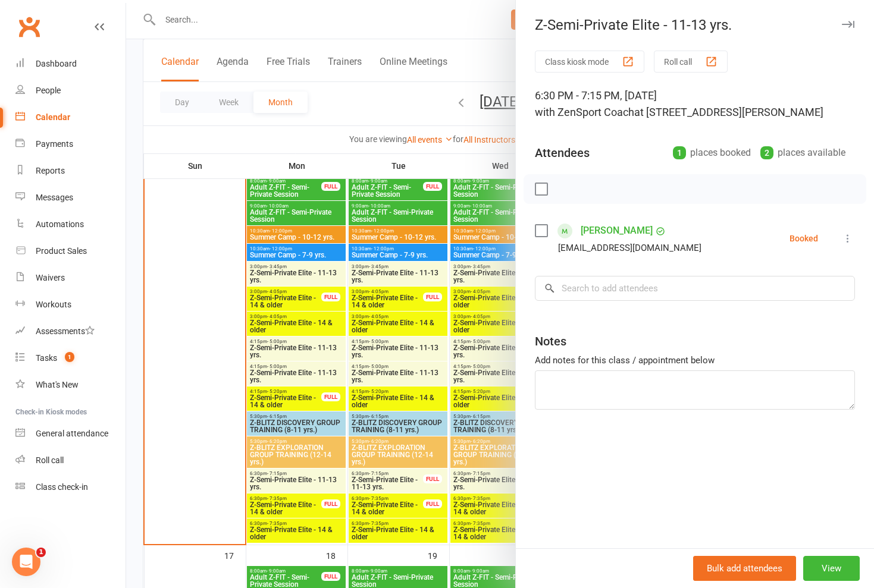
click at [507, 66] on div at bounding box center [500, 294] width 748 height 588
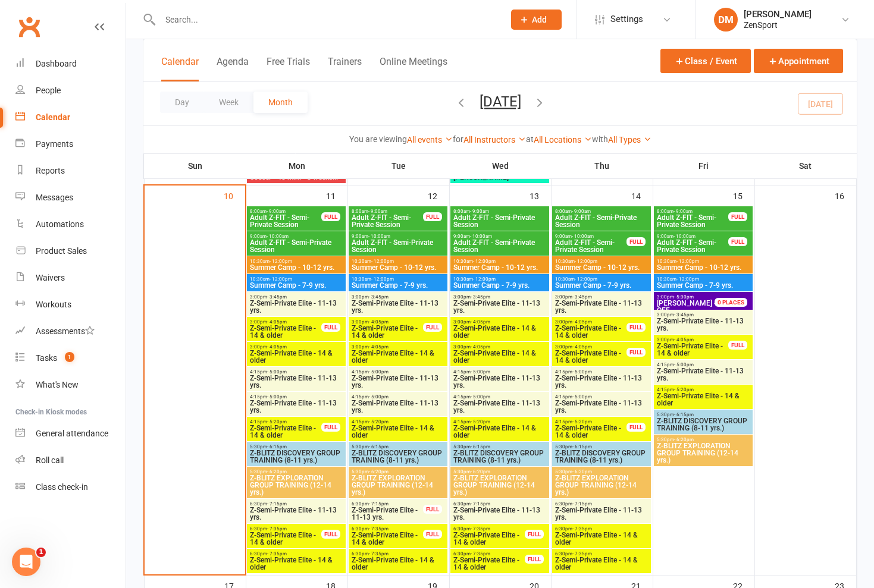
scroll to position [862, 0]
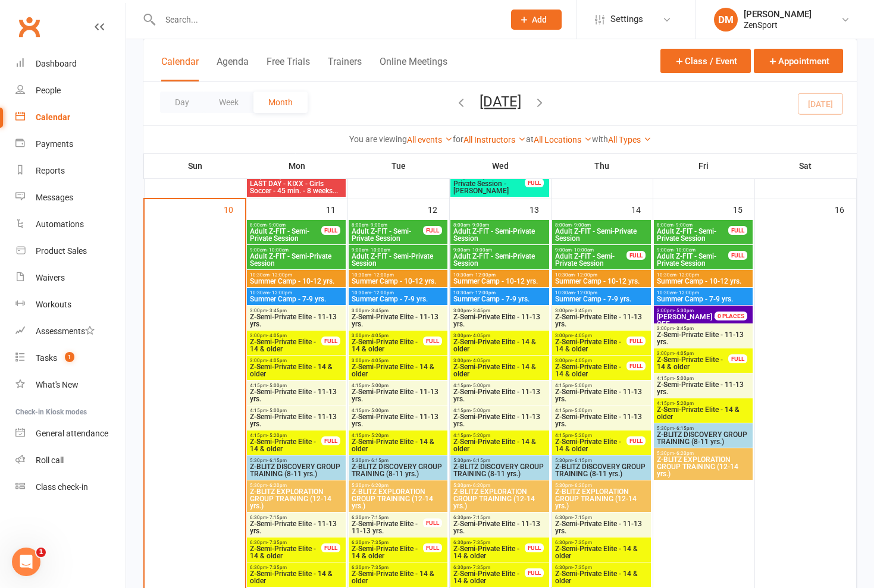
click at [299, 366] on span "Z-Semi-Private Elite - 14 & older" at bounding box center [296, 370] width 94 height 14
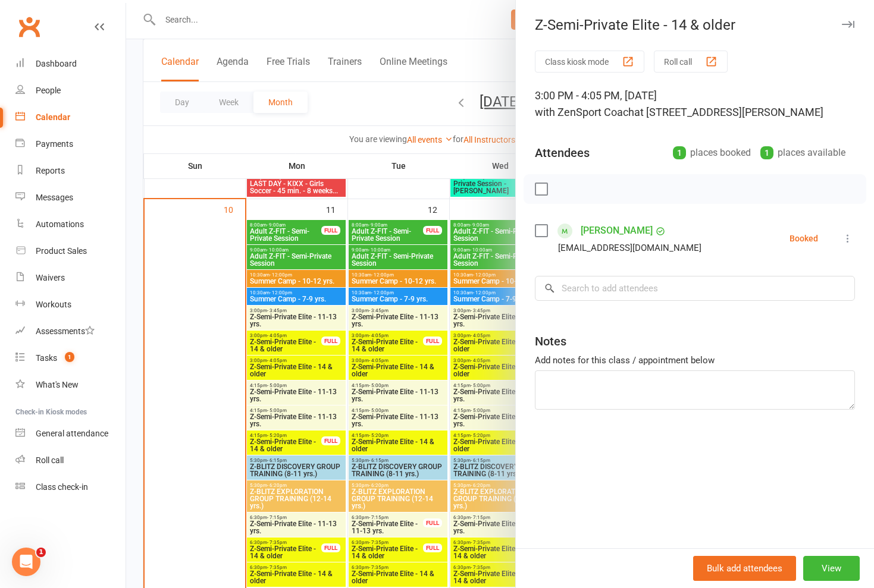
click at [299, 366] on div at bounding box center [500, 294] width 748 height 588
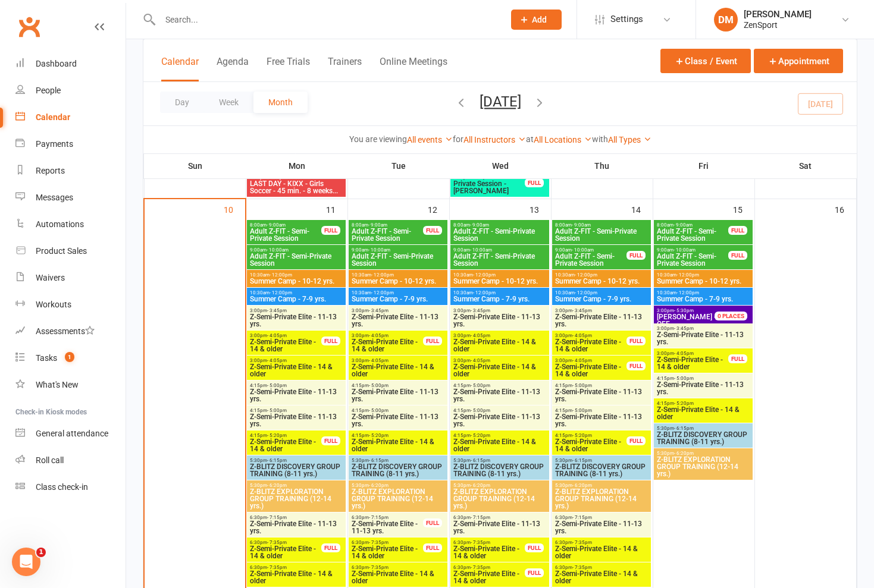
click at [298, 340] on span "Z-Semi-Private Elite - 14 & older" at bounding box center [285, 346] width 73 height 14
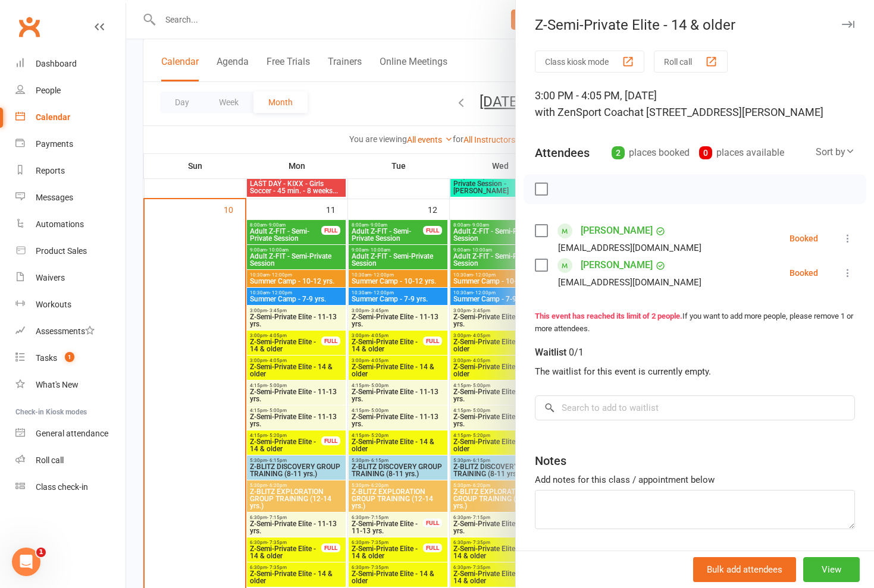
click at [298, 340] on div at bounding box center [500, 294] width 748 height 588
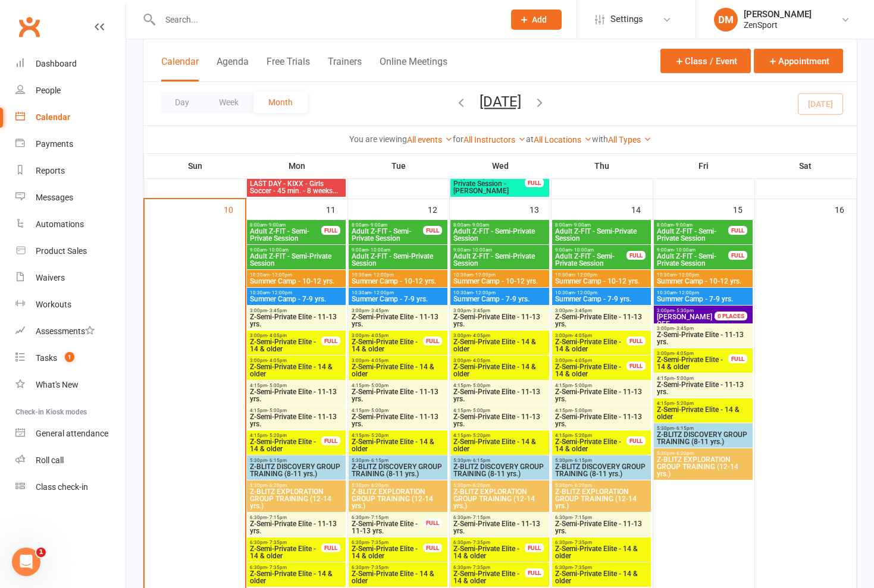
click at [299, 323] on span "Z-Semi-Private Elite - 11-13 yrs." at bounding box center [296, 321] width 94 height 14
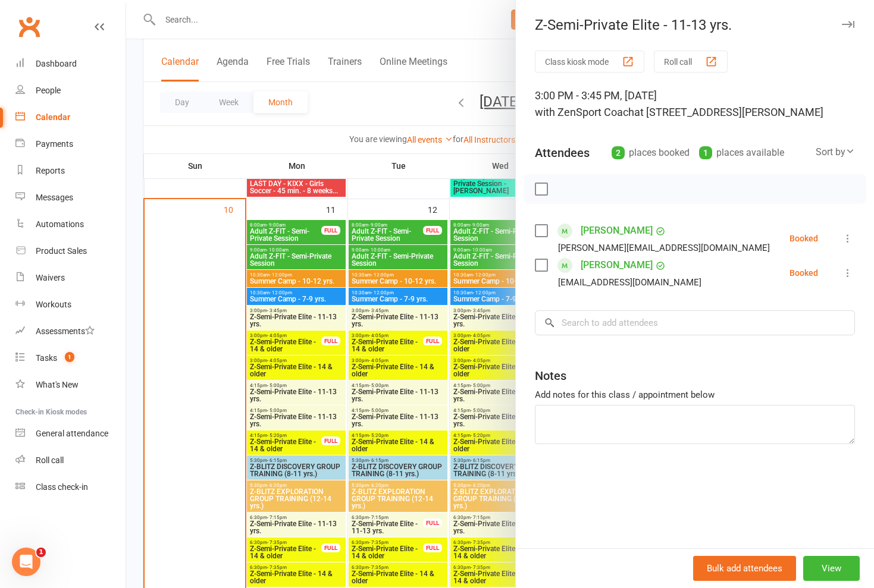
click at [299, 323] on div at bounding box center [500, 294] width 748 height 588
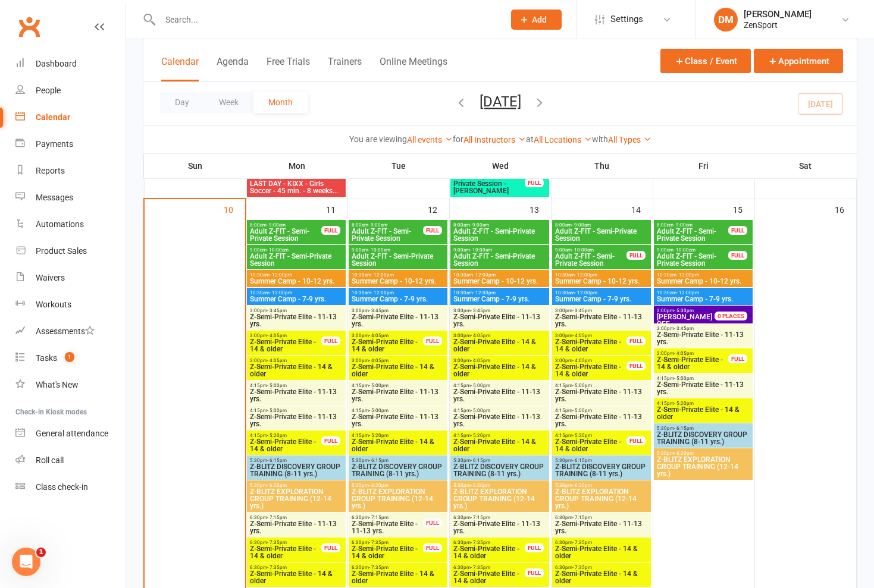
click at [296, 349] on span "Z-Semi-Private Elite - 14 & older" at bounding box center [285, 346] width 73 height 14
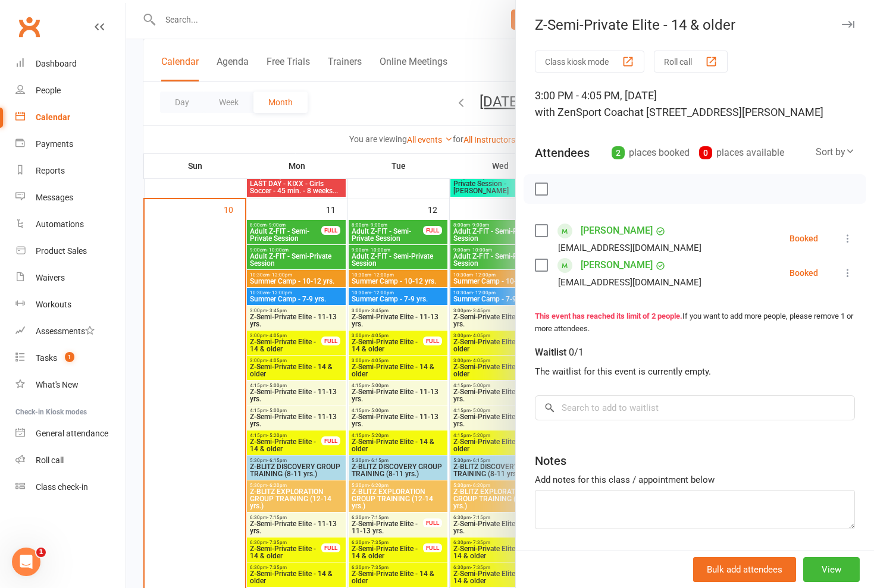
click at [425, 126] on div at bounding box center [500, 294] width 748 height 588
